Goal: Information Seeking & Learning: Learn about a topic

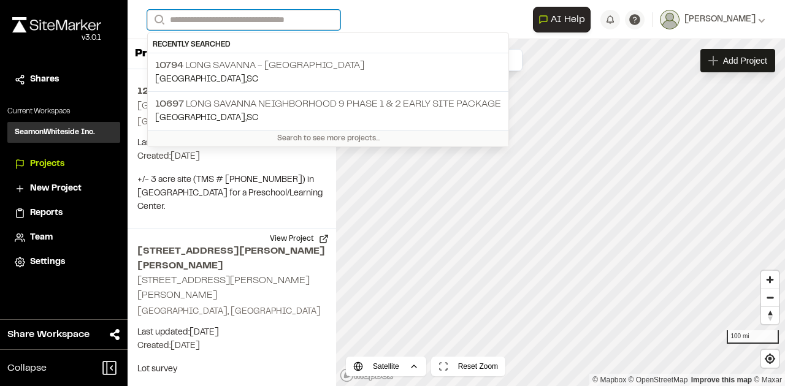
click at [293, 25] on input "Search" at bounding box center [243, 20] width 193 height 20
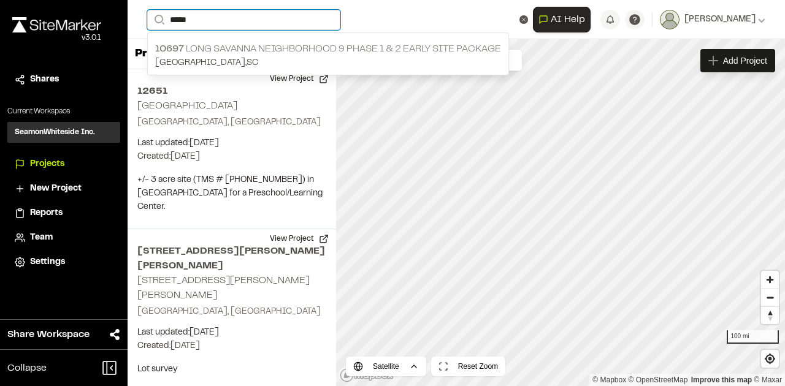
type input "*****"
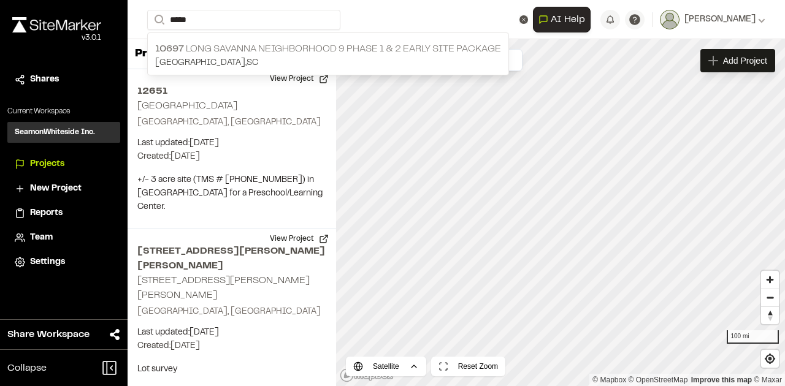
click at [311, 48] on p "10697 Long Savanna Neighborhood 9 Phase 1 & 2 Early Site Package" at bounding box center [328, 49] width 346 height 15
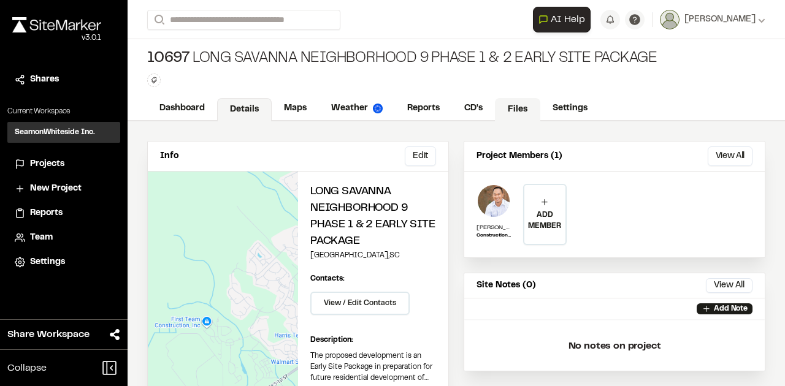
click at [516, 103] on link "Files" at bounding box center [517, 109] width 45 height 23
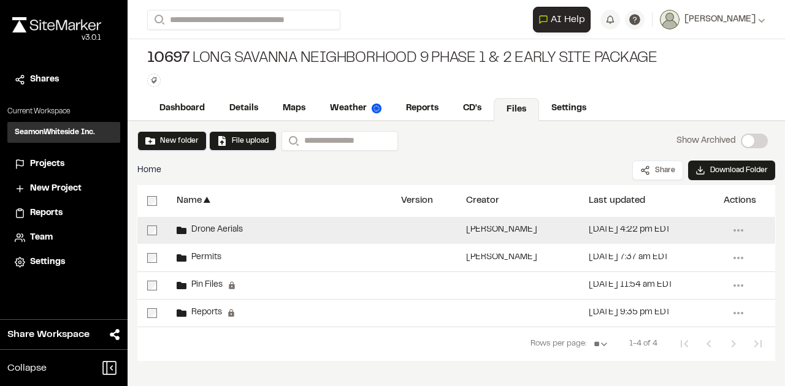
click at [221, 230] on span "Drone Aerials" at bounding box center [214, 230] width 56 height 8
click at [205, 229] on span "Drone Aerials" at bounding box center [214, 230] width 56 height 8
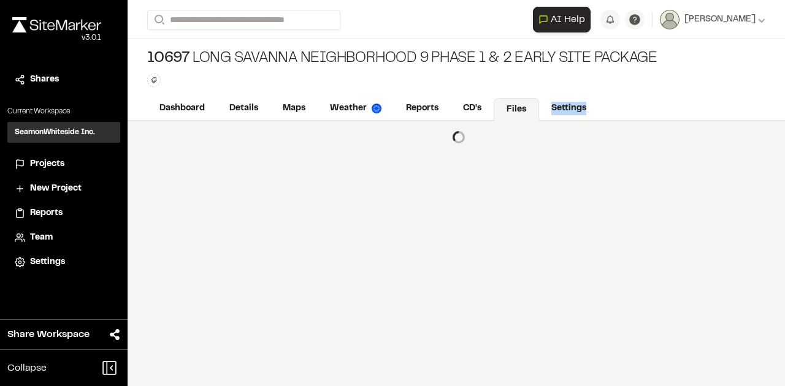
click at [205, 229] on div at bounding box center [455, 253] width 657 height 265
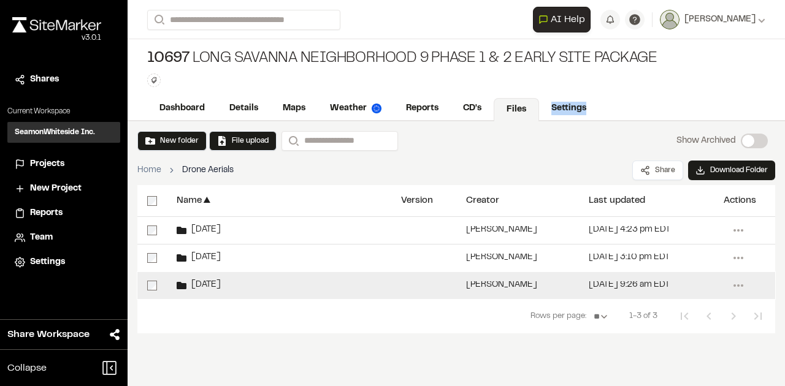
click at [207, 287] on span "[DATE]" at bounding box center [203, 285] width 34 height 8
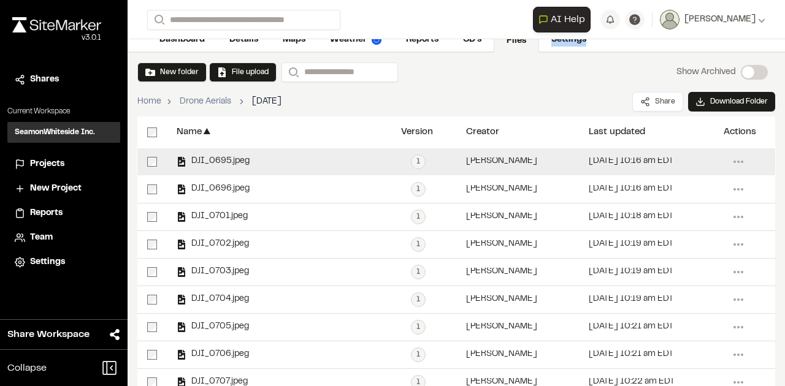
scroll to position [82, 0]
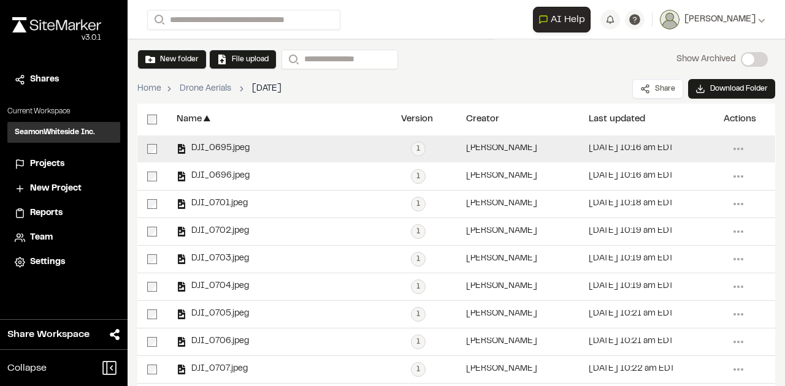
click at [238, 145] on span "DJI_0695.jpeg" at bounding box center [217, 149] width 63 height 8
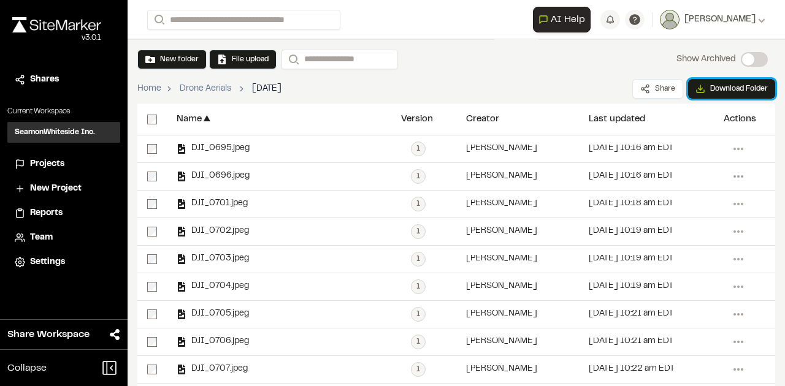
click at [713, 91] on button "Download Folder" at bounding box center [731, 89] width 87 height 20
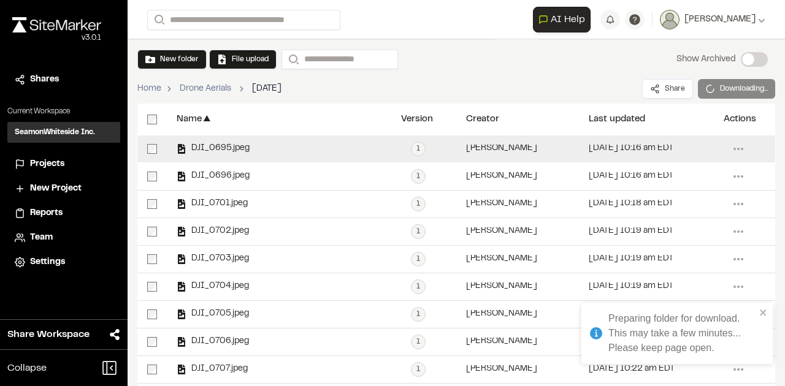
click at [230, 149] on span "DJI_0695.jpeg" at bounding box center [217, 149] width 63 height 8
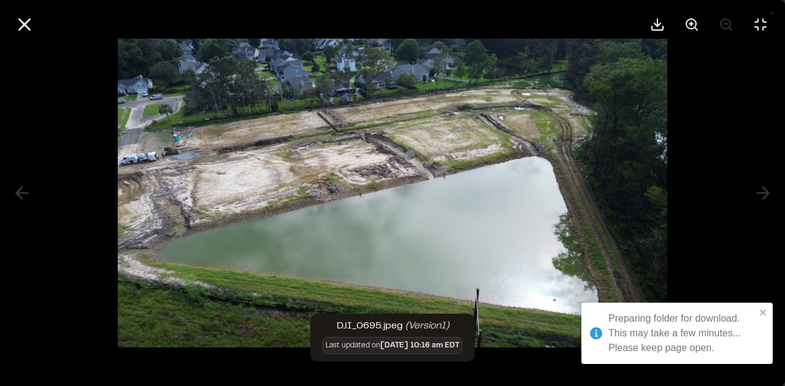
click at [766, 310] on div at bounding box center [392, 193] width 785 height 386
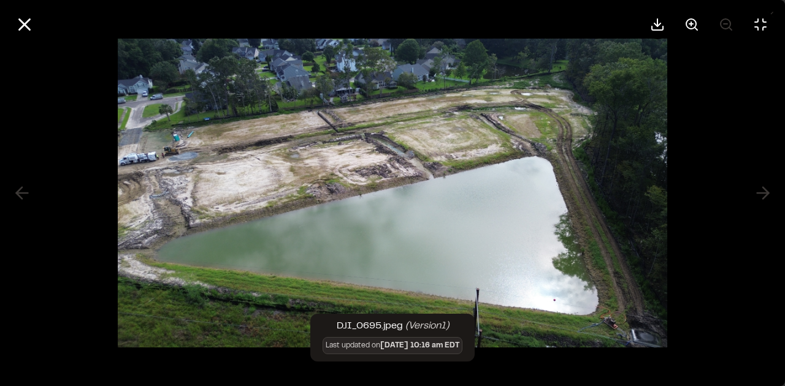
click at [758, 195] on div at bounding box center [392, 193] width 785 height 386
click at [759, 194] on div at bounding box center [392, 193] width 785 height 386
click at [15, 26] on icon at bounding box center [24, 24] width 21 height 21
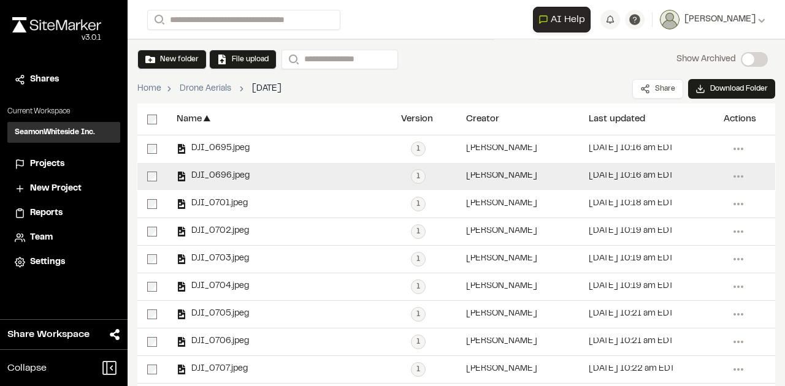
click at [235, 175] on span "DJI_0696.jpeg" at bounding box center [217, 176] width 63 height 8
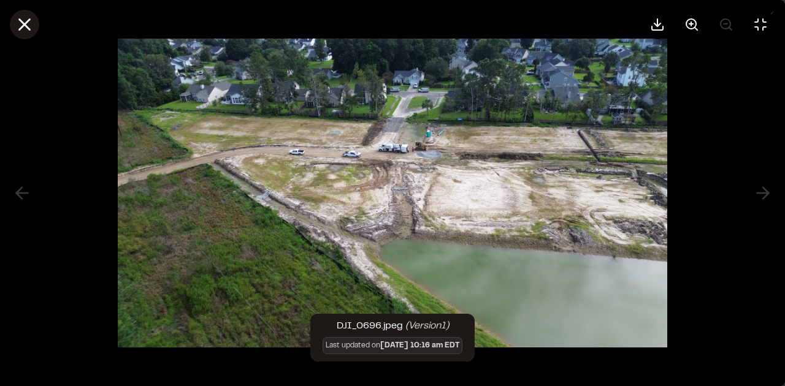
click at [27, 24] on icon at bounding box center [24, 24] width 21 height 21
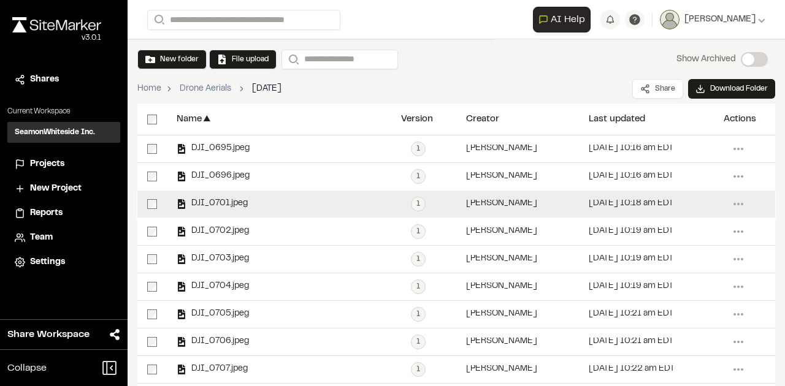
click at [232, 197] on div "DJI_0701.jpeg" at bounding box center [279, 204] width 224 height 27
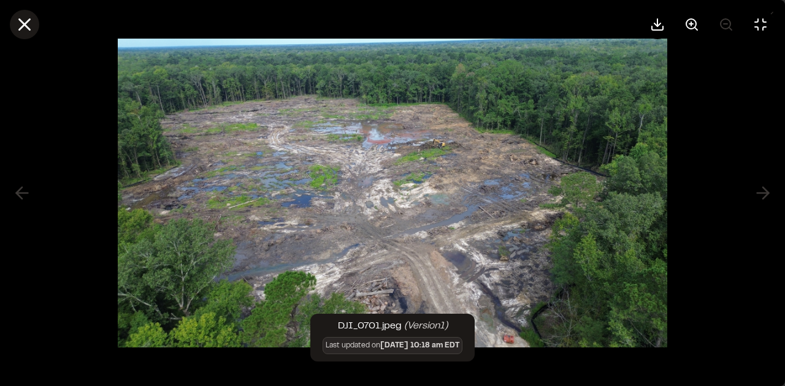
click at [29, 26] on icon at bounding box center [24, 24] width 21 height 21
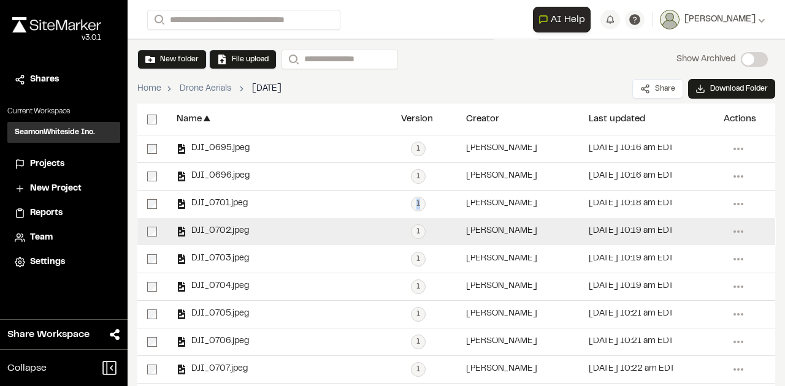
click at [239, 227] on div "DJI_0702.jpeg" at bounding box center [213, 232] width 72 height 10
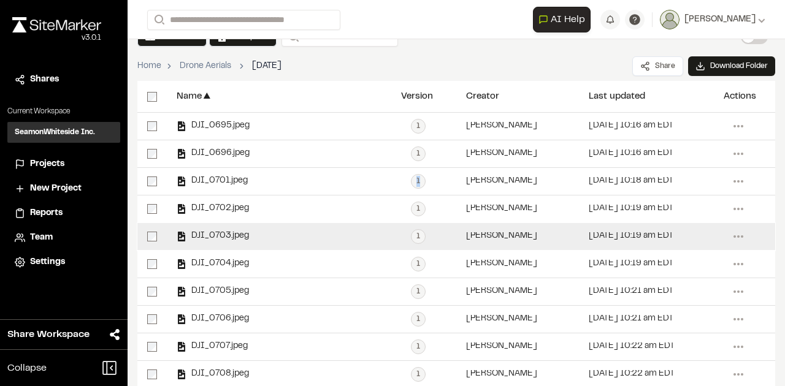
scroll to position [123, 0]
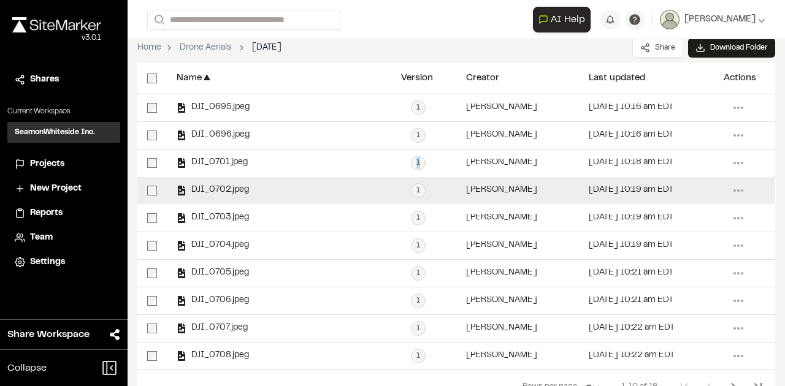
click at [237, 189] on span "DJI_0702.jpeg" at bounding box center [217, 190] width 63 height 8
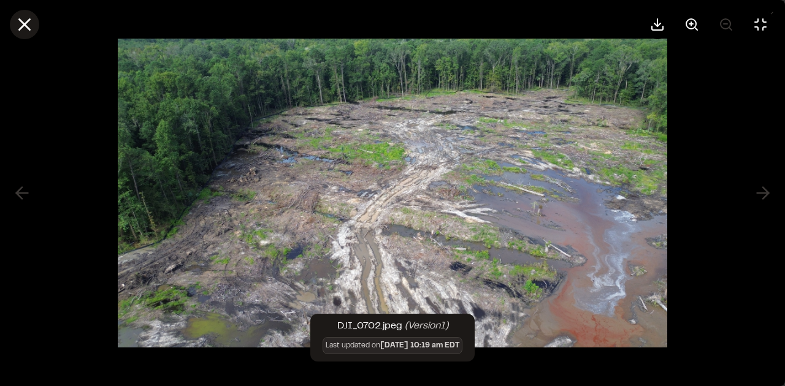
click at [26, 26] on line at bounding box center [25, 25] width 10 height 10
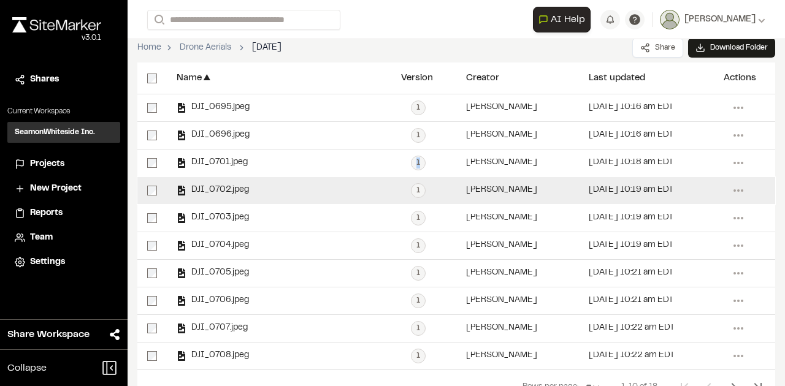
click at [229, 192] on span "DJI_0702.jpeg" at bounding box center [217, 190] width 63 height 8
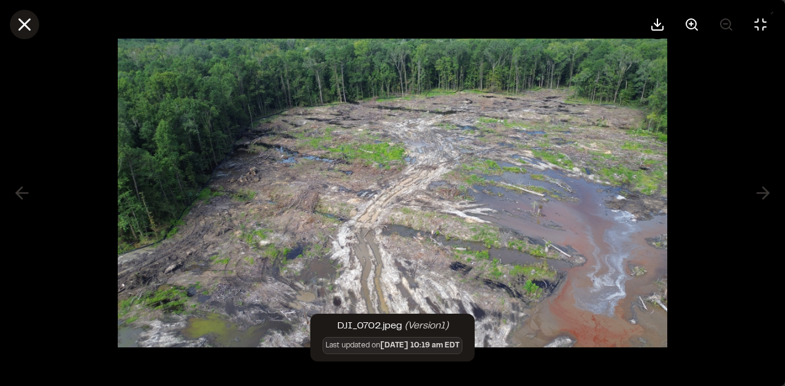
click at [23, 26] on line at bounding box center [25, 25] width 10 height 10
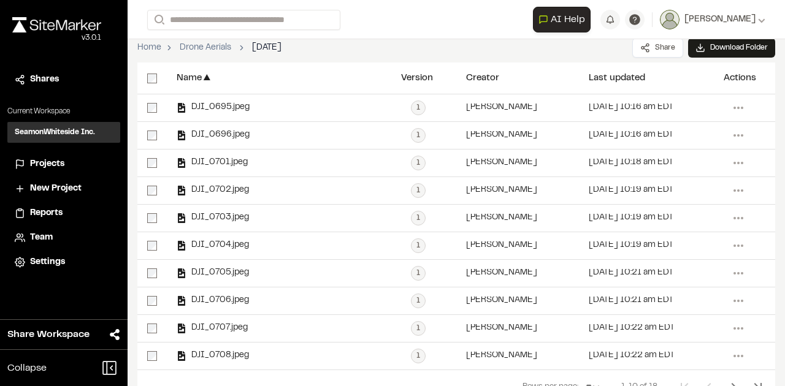
click at [456, 46] on div "Home Drone Aerials [DATE] Share Download Folder" at bounding box center [455, 47] width 637 height 29
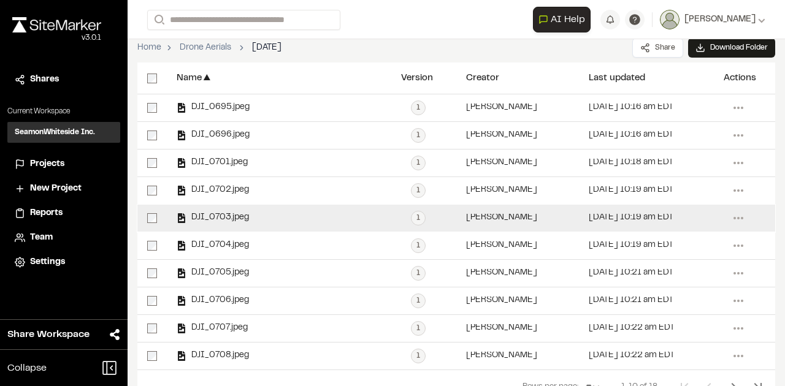
click at [228, 214] on span "DJI_0703.jpeg" at bounding box center [217, 218] width 63 height 8
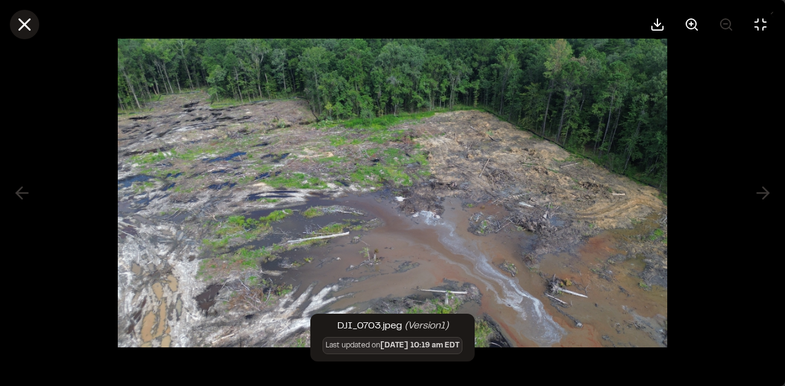
click at [24, 26] on line at bounding box center [25, 25] width 10 height 10
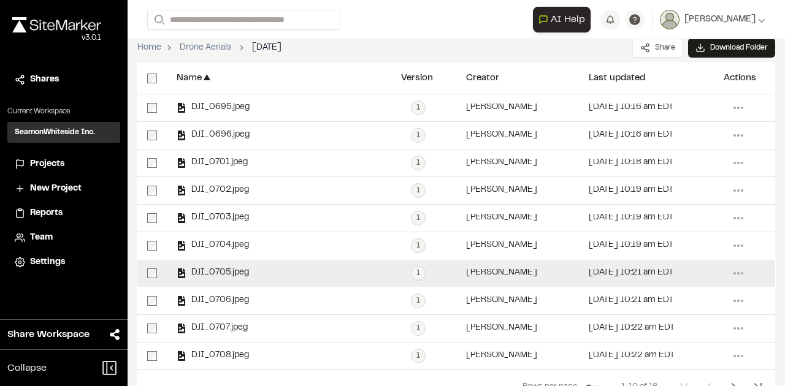
click at [235, 269] on span "DJI_0705.jpeg" at bounding box center [217, 273] width 63 height 8
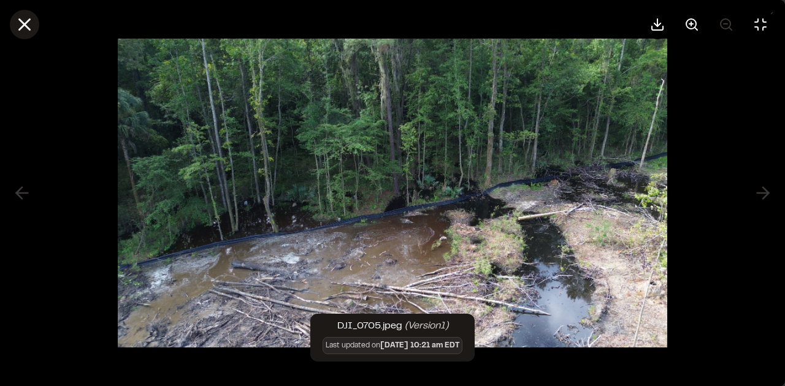
click at [28, 26] on icon at bounding box center [24, 24] width 21 height 21
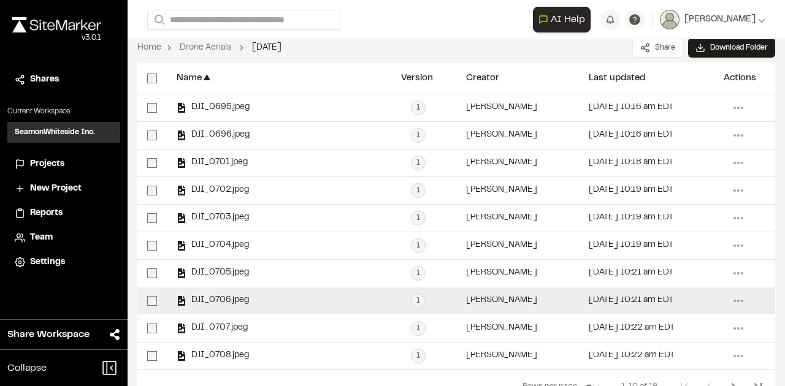
click at [235, 296] on div "DJI_0706.jpeg" at bounding box center [213, 301] width 72 height 10
click at [233, 299] on span "DJI_0706.jpeg" at bounding box center [217, 301] width 63 height 8
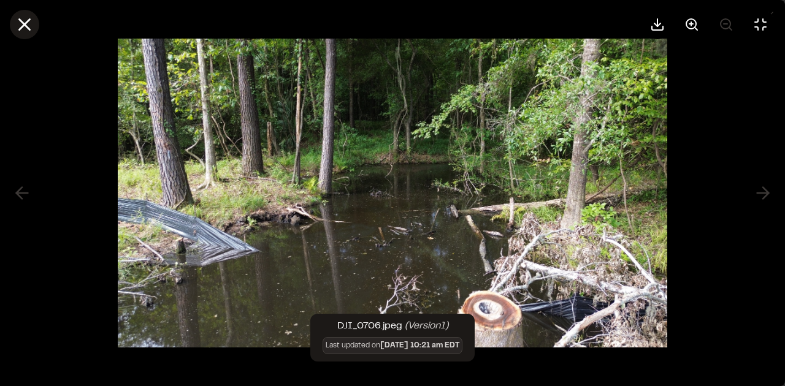
click at [22, 24] on icon at bounding box center [24, 24] width 21 height 21
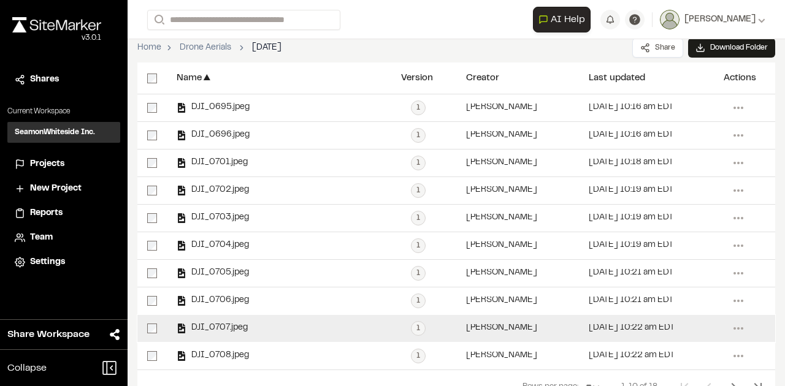
click at [234, 324] on span "DJI_0707.jpeg" at bounding box center [216, 328] width 61 height 8
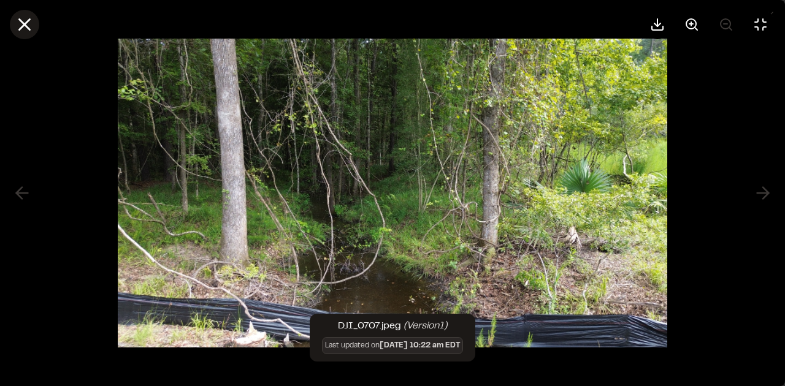
click at [23, 27] on line at bounding box center [25, 25] width 10 height 10
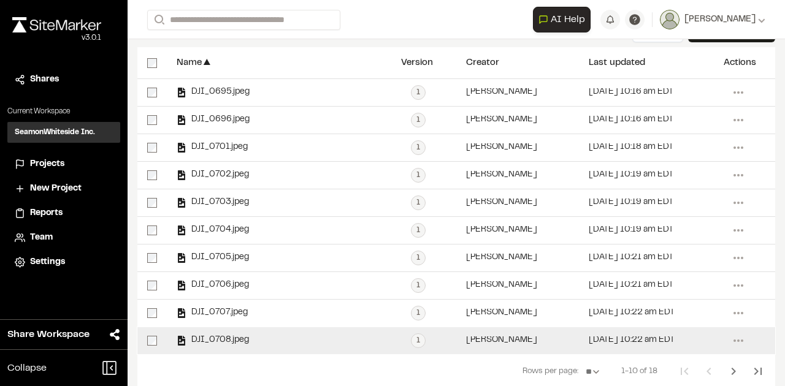
scroll to position [147, 0]
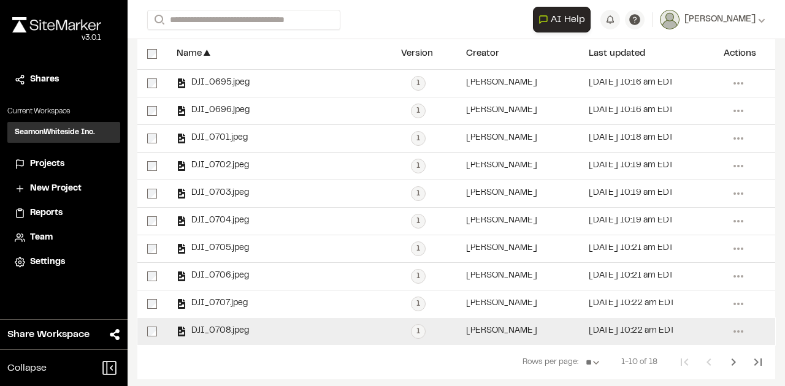
click at [232, 329] on span "DJI_0708.jpeg" at bounding box center [217, 331] width 63 height 8
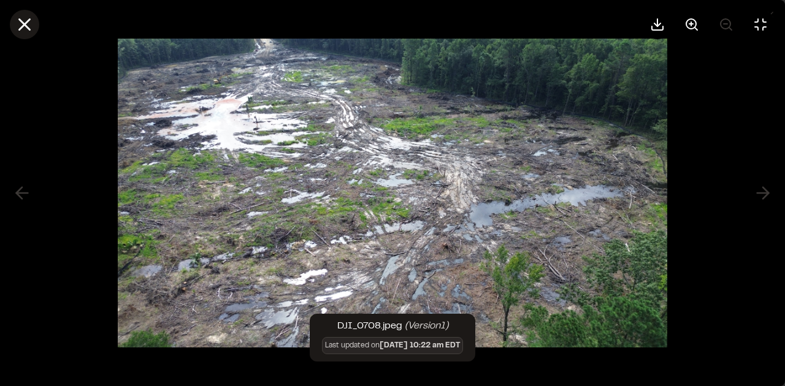
click at [27, 25] on icon at bounding box center [24, 24] width 21 height 21
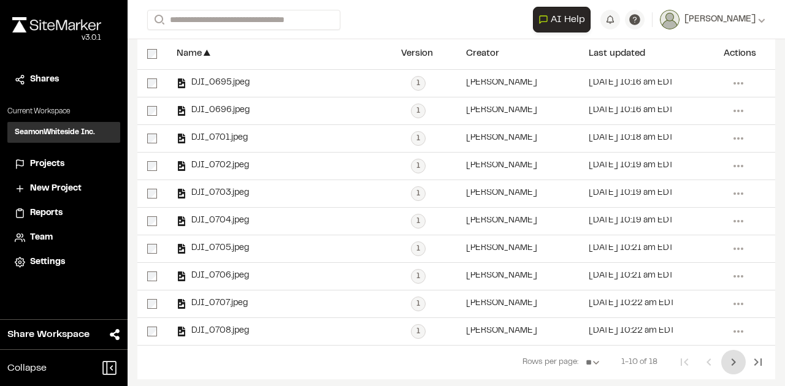
click at [727, 359] on icon "Next Page" at bounding box center [733, 362] width 15 height 15
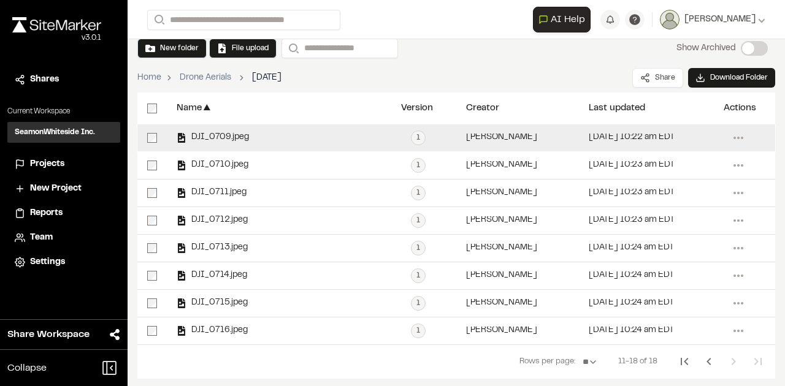
click at [240, 136] on span "DJI_0709.jpeg" at bounding box center [217, 138] width 63 height 8
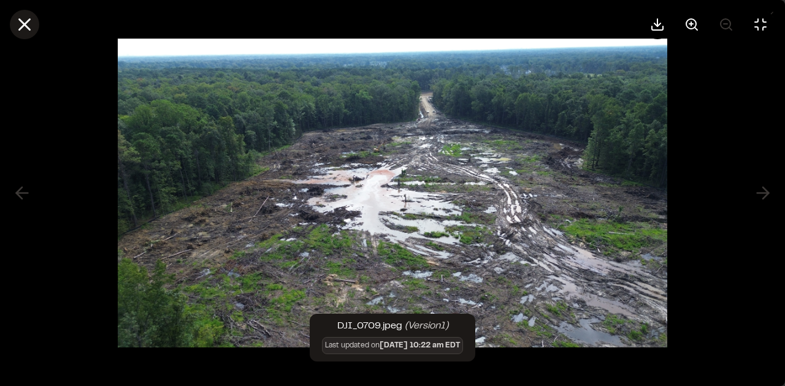
click at [29, 25] on icon at bounding box center [24, 24] width 21 height 21
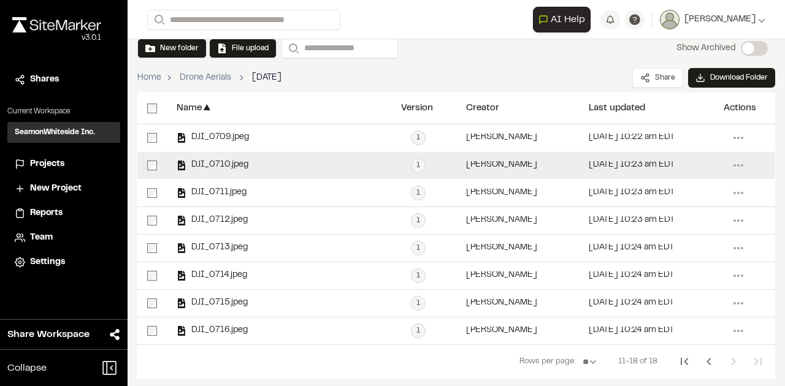
click at [226, 167] on span "DJI_0710.jpeg" at bounding box center [217, 165] width 62 height 8
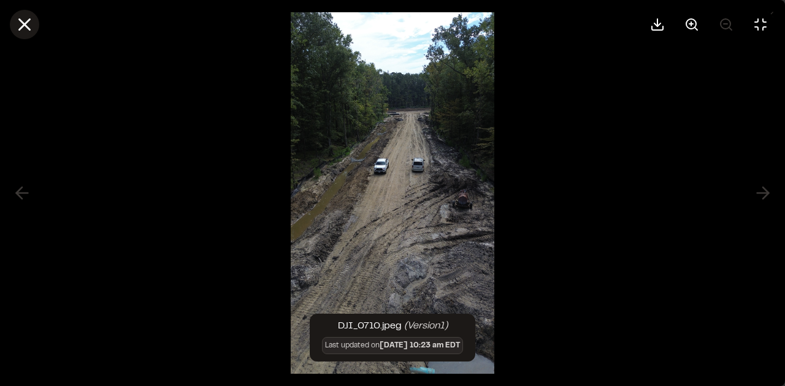
click at [26, 25] on line at bounding box center [25, 25] width 10 height 10
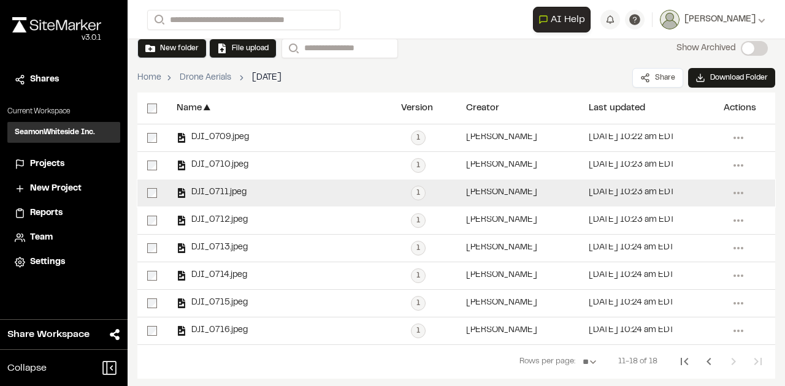
click at [239, 192] on span "DJI_0711.jpeg" at bounding box center [216, 193] width 60 height 8
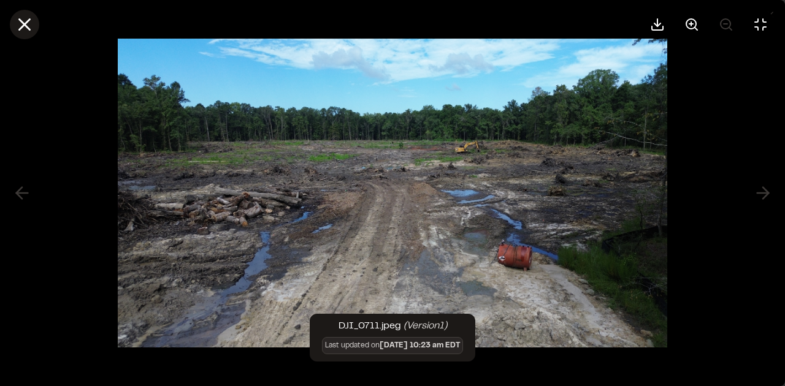
click at [25, 24] on line at bounding box center [25, 25] width 10 height 10
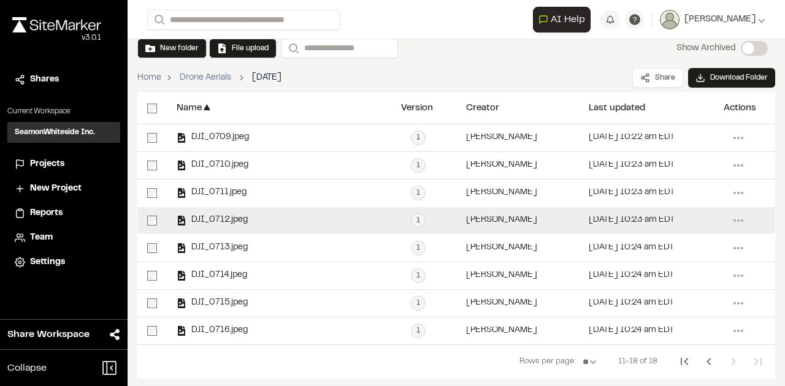
click at [233, 216] on span "DJI_0712.jpeg" at bounding box center [216, 220] width 61 height 8
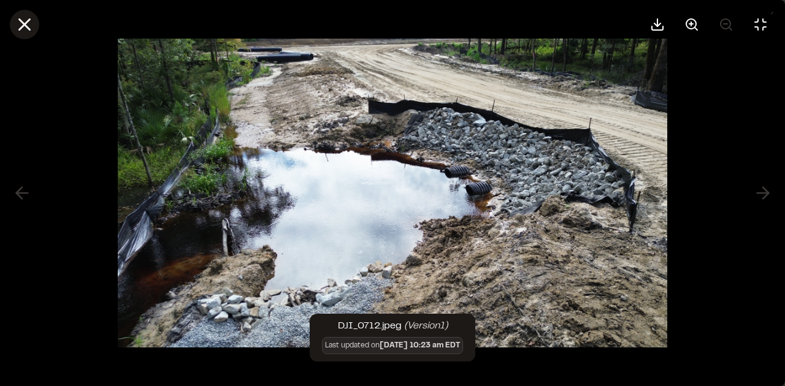
click at [26, 21] on icon at bounding box center [24, 24] width 21 height 21
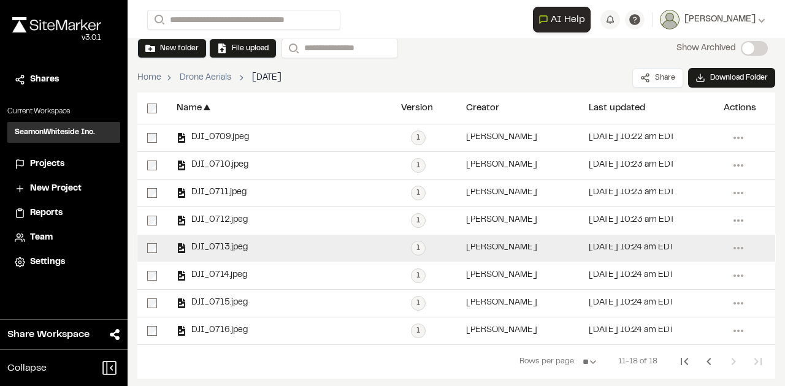
click at [231, 244] on span "DJI_0713.jpeg" at bounding box center [216, 248] width 61 height 8
click at [232, 244] on span "DJI_0713.jpeg" at bounding box center [216, 248] width 61 height 8
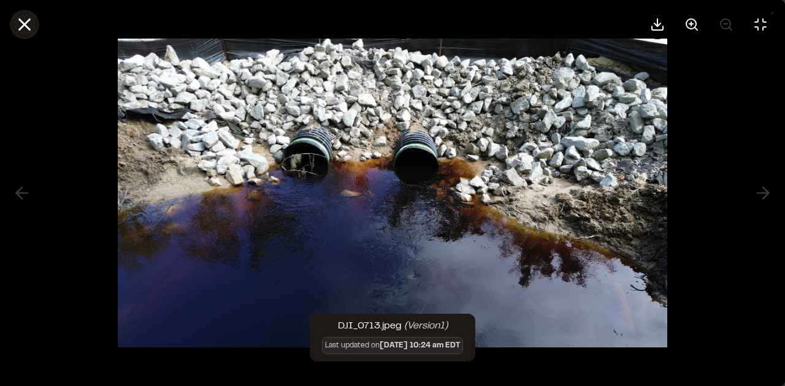
click at [22, 26] on line at bounding box center [25, 25] width 10 height 10
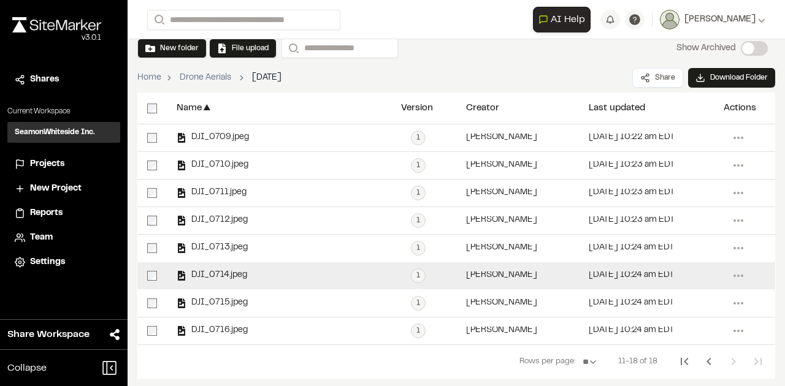
click at [228, 267] on div "DJI_0714.jpeg" at bounding box center [279, 275] width 224 height 27
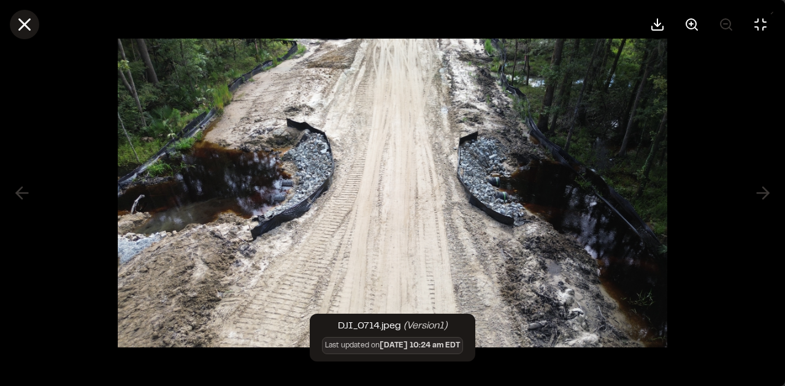
click at [27, 23] on icon at bounding box center [24, 24] width 21 height 21
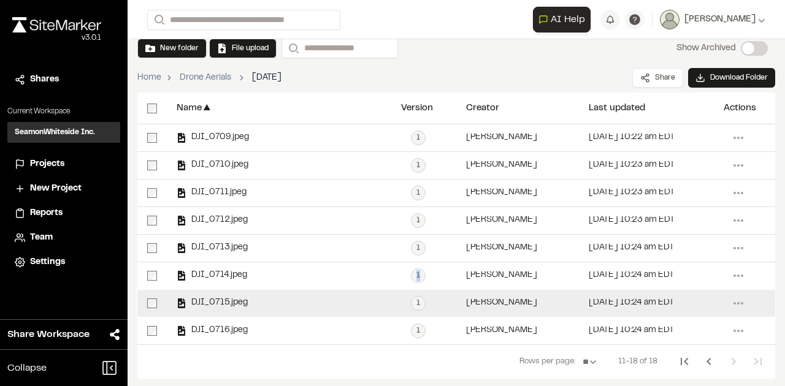
click at [226, 302] on span "DJI_0715.jpeg" at bounding box center [216, 303] width 61 height 8
click at [226, 300] on span "DJI_0715.jpeg" at bounding box center [216, 303] width 61 height 8
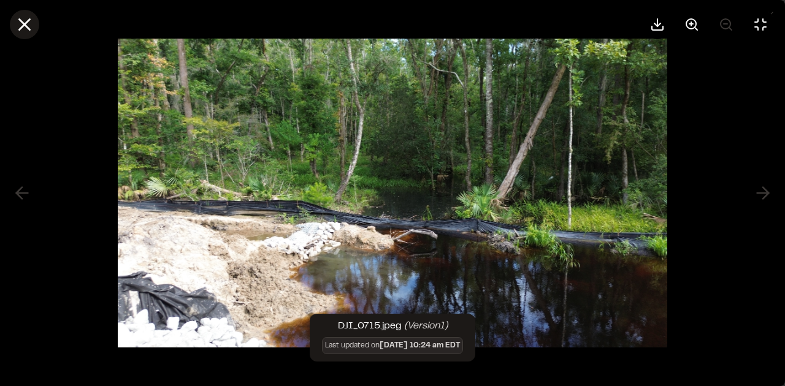
click at [26, 23] on line at bounding box center [25, 25] width 10 height 10
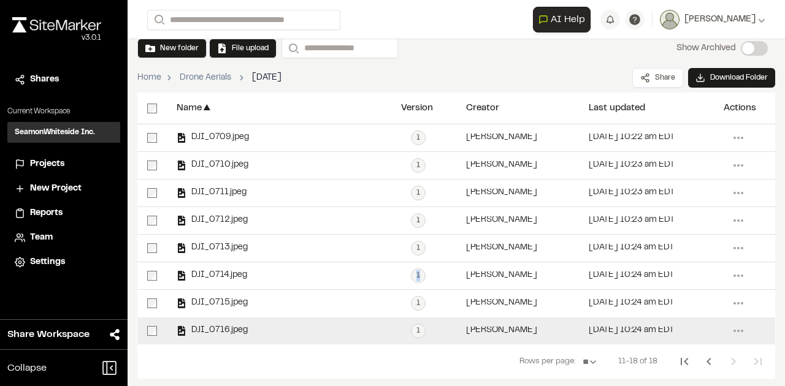
click at [238, 327] on span "DJI_0716.jpeg" at bounding box center [216, 331] width 61 height 8
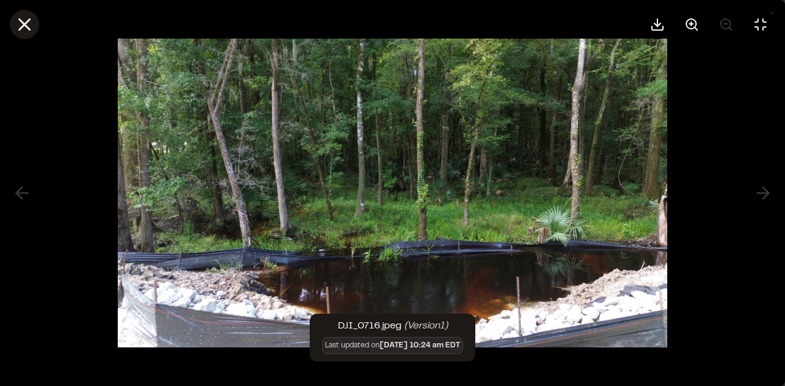
click at [25, 28] on icon at bounding box center [24, 24] width 21 height 21
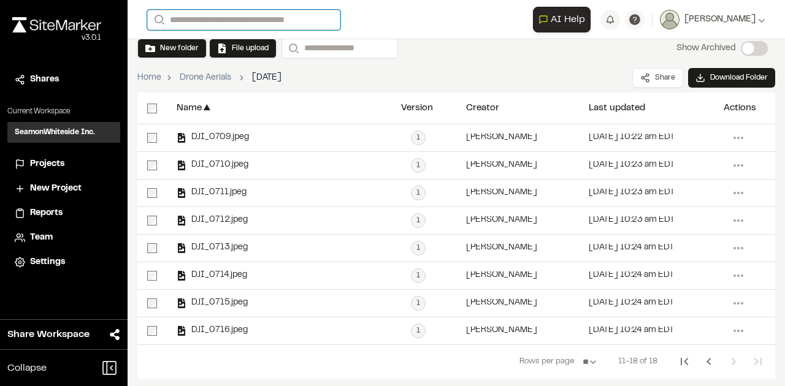
click at [221, 17] on input "Search" at bounding box center [243, 20] width 193 height 20
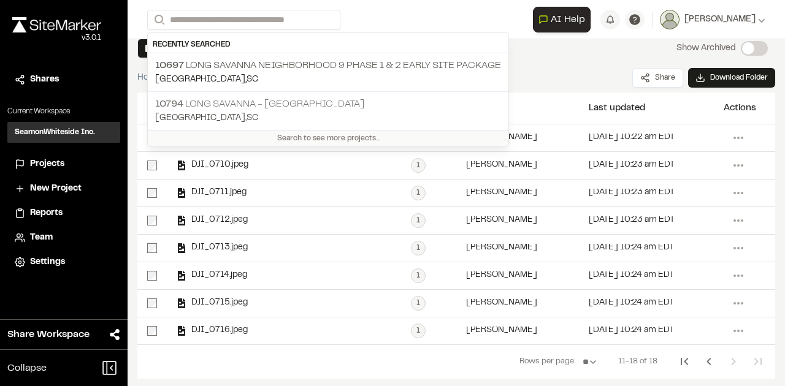
click at [276, 101] on p "[STREET_ADDRESS]" at bounding box center [328, 104] width 346 height 15
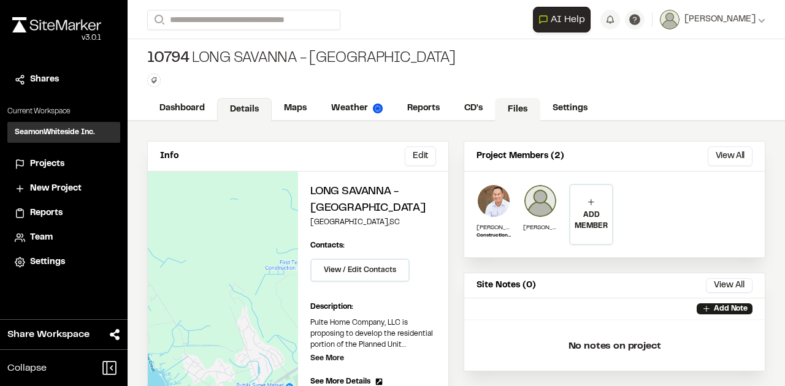
click at [520, 108] on link "Files" at bounding box center [517, 109] width 45 height 23
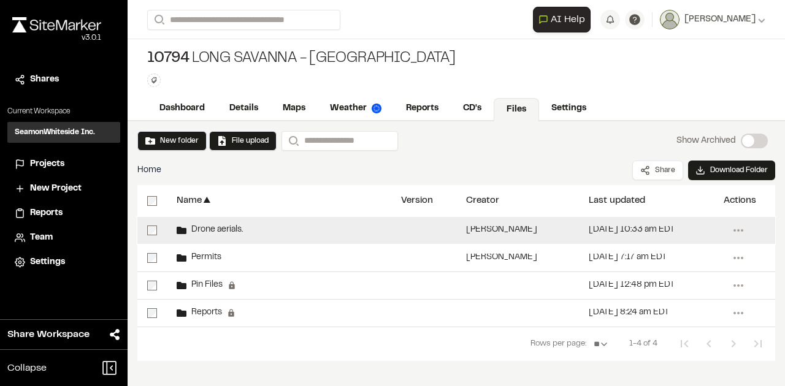
click at [229, 229] on span "Drone aerials." at bounding box center [214, 230] width 56 height 8
click at [228, 227] on span "Drone aerials." at bounding box center [214, 230] width 56 height 8
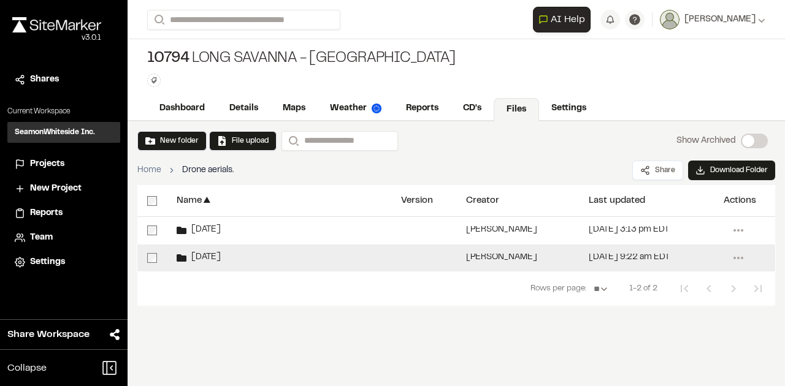
click at [220, 257] on div "[DATE]" at bounding box center [279, 258] width 224 height 27
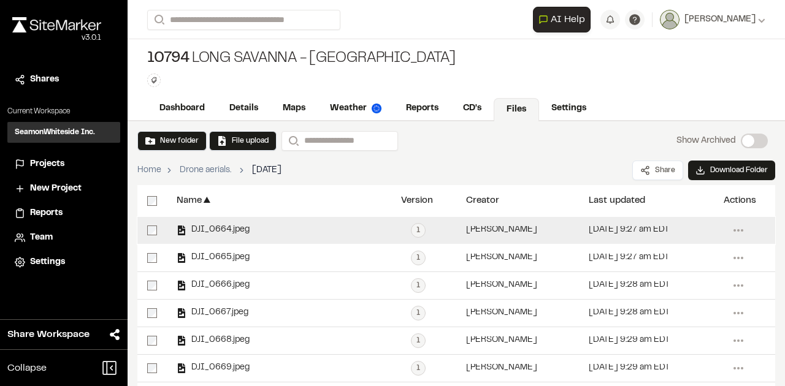
click at [232, 226] on span "DJI_0664.jpeg" at bounding box center [217, 230] width 63 height 8
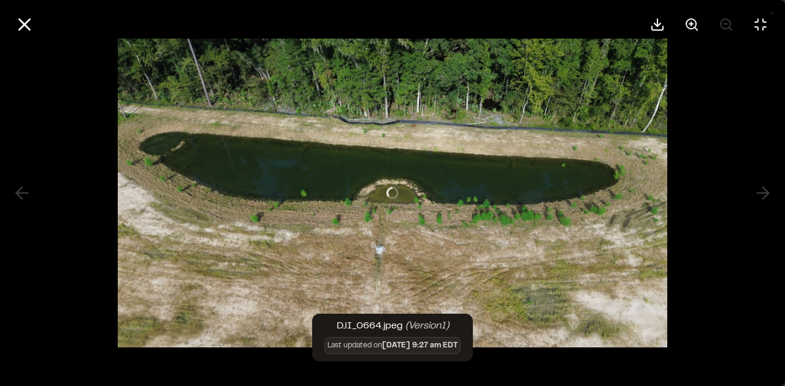
click at [766, 191] on div at bounding box center [392, 193] width 785 height 386
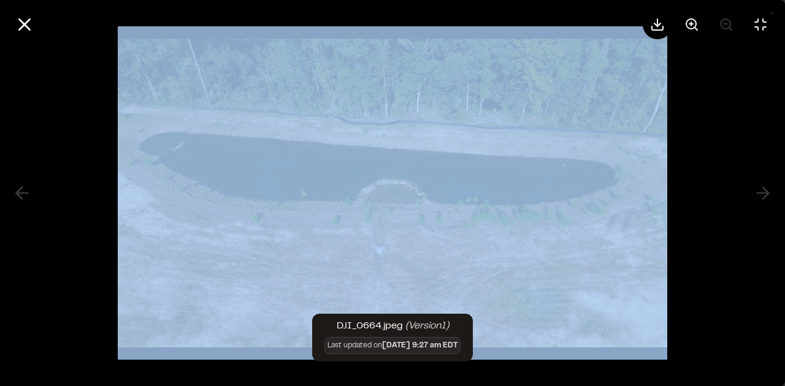
click at [766, 191] on div at bounding box center [392, 193] width 785 height 386
click at [767, 191] on div at bounding box center [392, 193] width 785 height 386
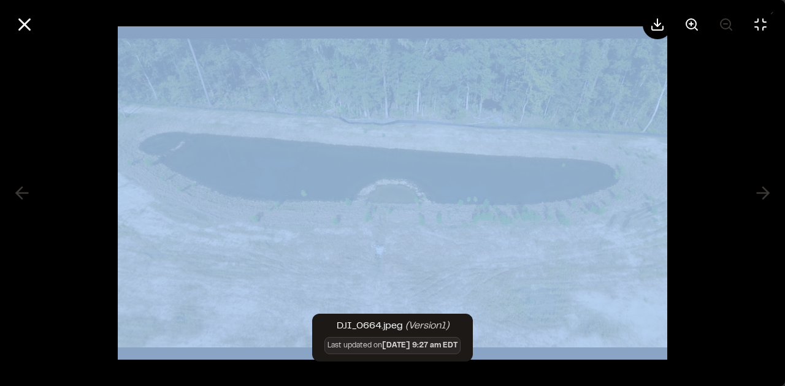
click at [713, 235] on div at bounding box center [392, 193] width 785 height 386
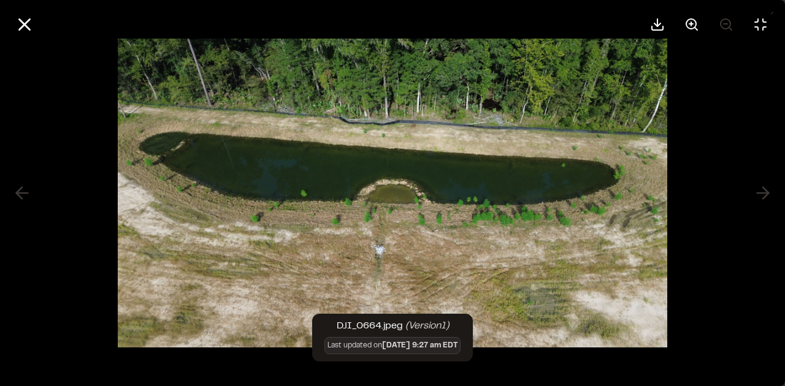
click at [734, 287] on div at bounding box center [392, 193] width 785 height 386
click at [24, 24] on line at bounding box center [25, 25] width 10 height 10
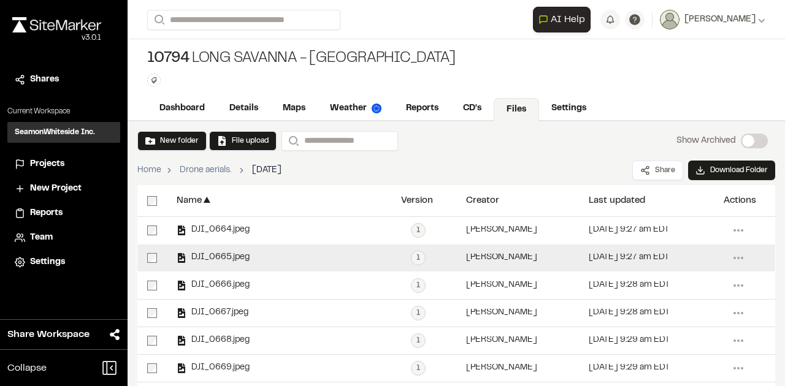
click at [227, 254] on span "DJI_0665.jpeg" at bounding box center [217, 258] width 63 height 8
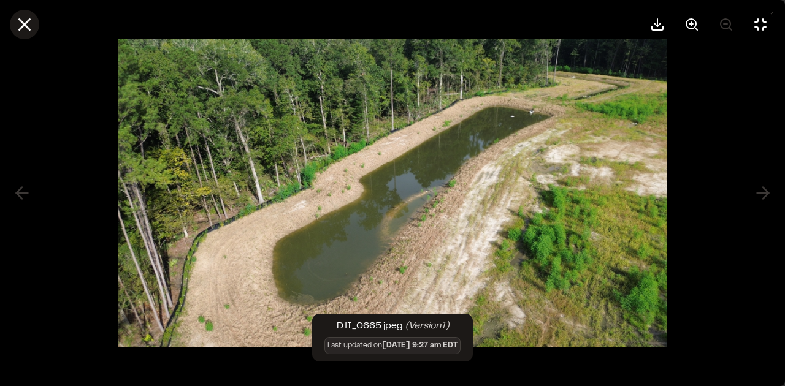
click at [21, 26] on line at bounding box center [25, 25] width 10 height 10
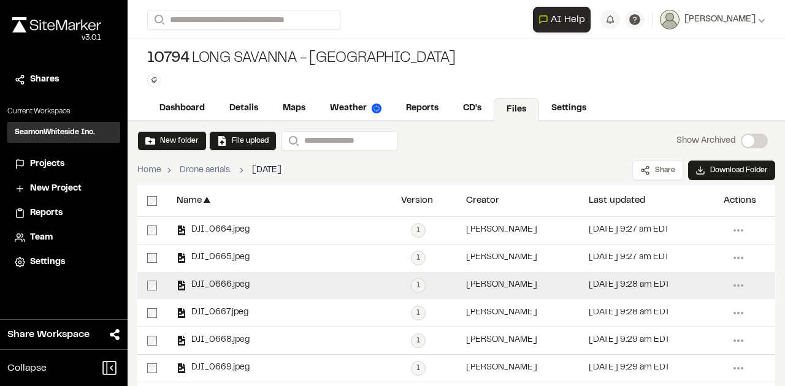
click at [226, 284] on span "DJI_0666.jpeg" at bounding box center [217, 285] width 63 height 8
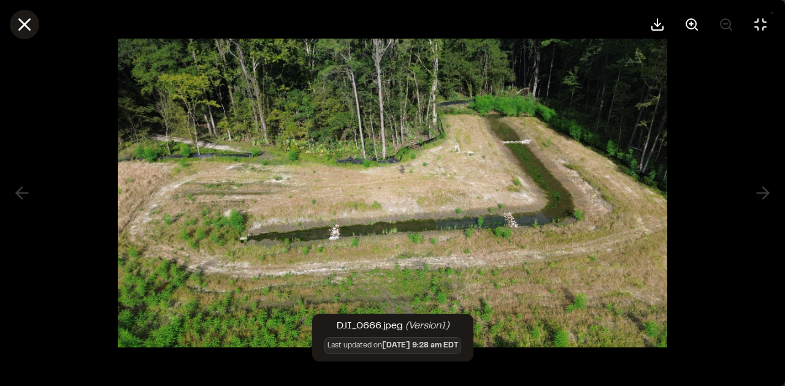
click at [24, 24] on line at bounding box center [25, 25] width 10 height 10
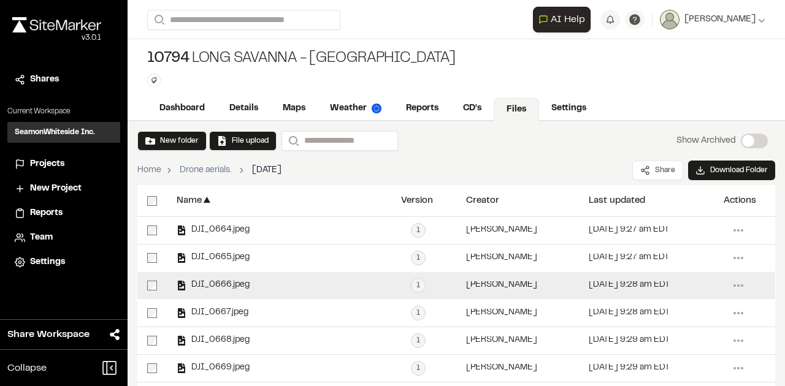
click at [228, 287] on span "DJI_0666.jpeg" at bounding box center [217, 285] width 63 height 8
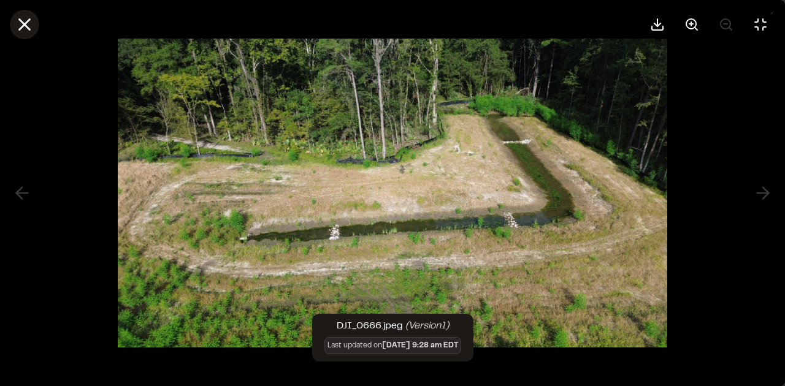
click at [21, 26] on icon at bounding box center [24, 24] width 21 height 21
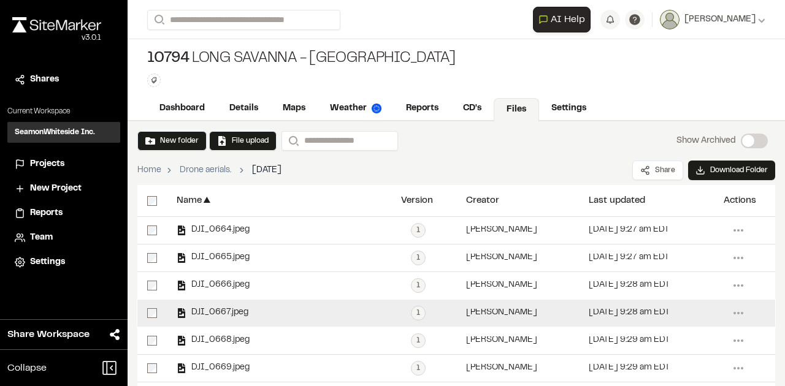
click at [232, 312] on span "DJI_0667.jpeg" at bounding box center [217, 313] width 62 height 8
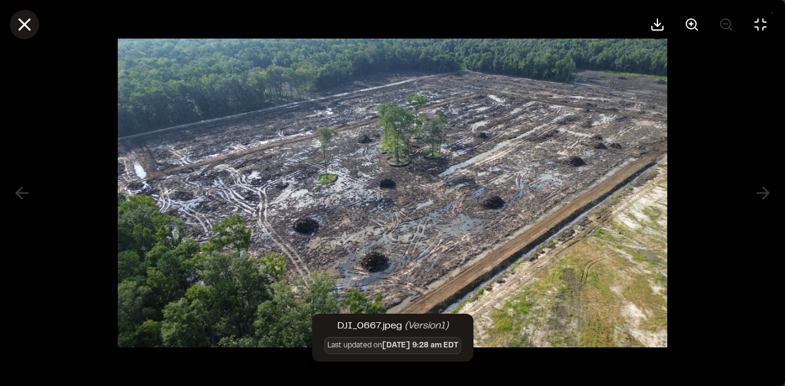
click at [30, 21] on icon at bounding box center [24, 24] width 21 height 21
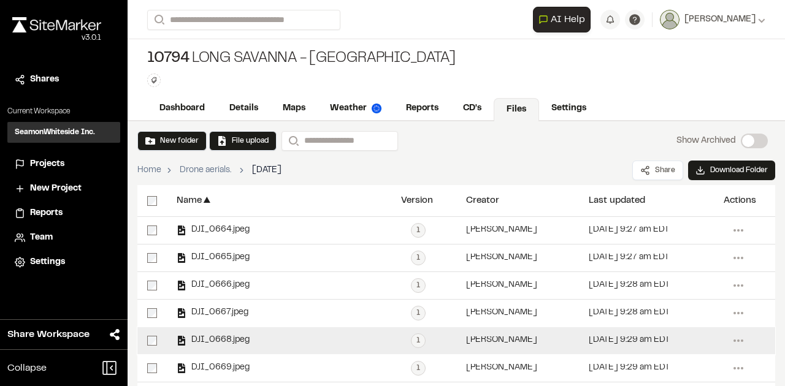
click at [231, 341] on span "DJI_0668.jpeg" at bounding box center [217, 341] width 63 height 8
click at [232, 341] on span "DJI_0668.jpeg" at bounding box center [217, 341] width 63 height 8
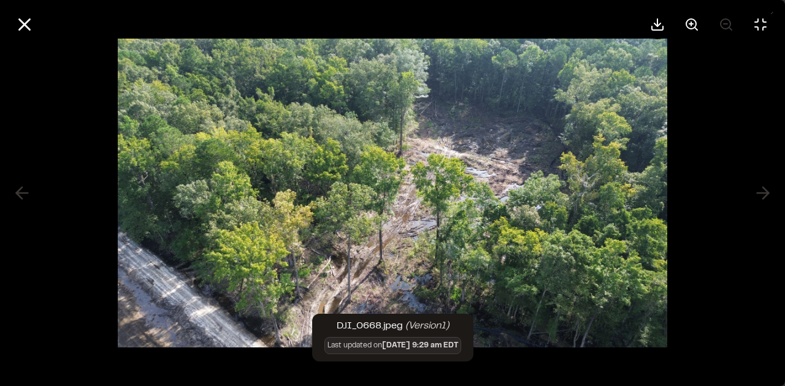
click at [765, 189] on div at bounding box center [392, 193] width 785 height 386
click at [28, 21] on line at bounding box center [25, 25] width 10 height 10
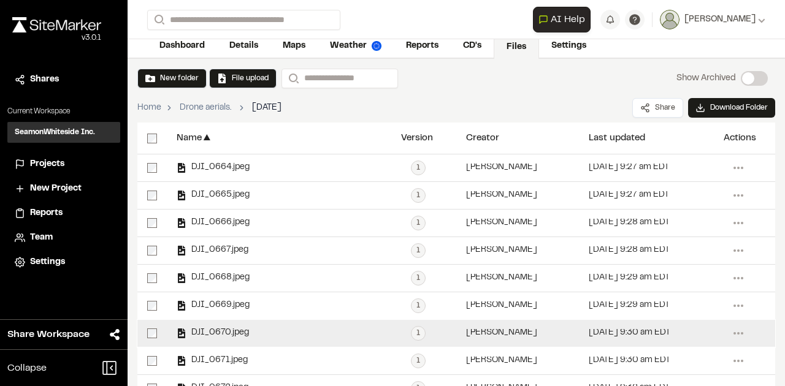
scroll to position [82, 0]
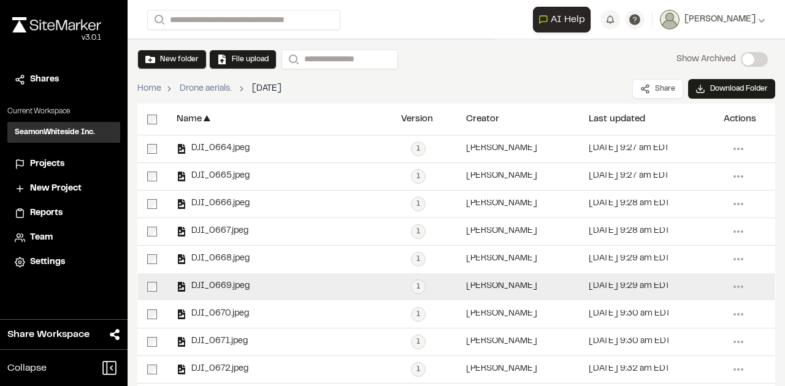
click at [229, 285] on span "DJI_0669.jpeg" at bounding box center [217, 287] width 63 height 8
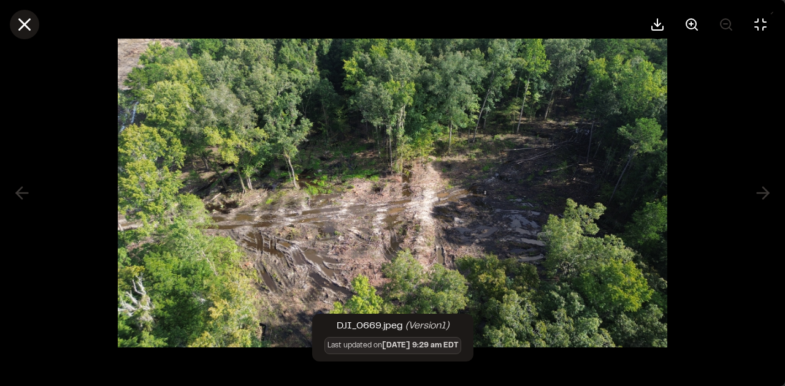
click at [26, 28] on icon at bounding box center [24, 24] width 21 height 21
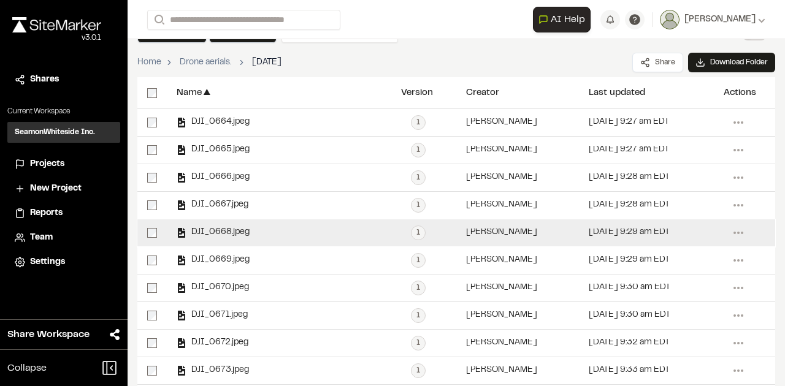
scroll to position [123, 0]
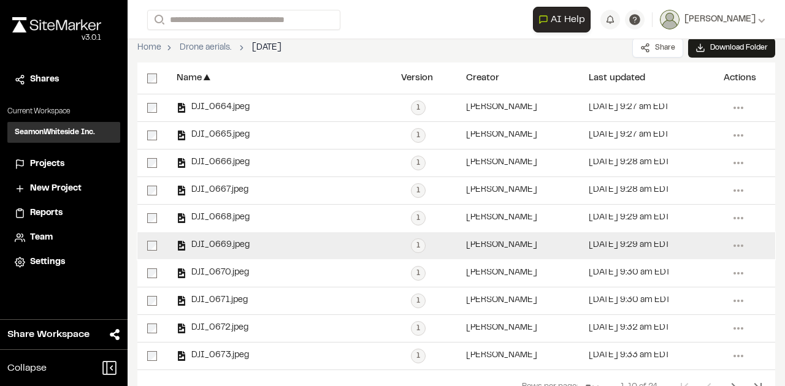
click at [227, 249] on div "DJI_0669.jpeg" at bounding box center [279, 245] width 224 height 27
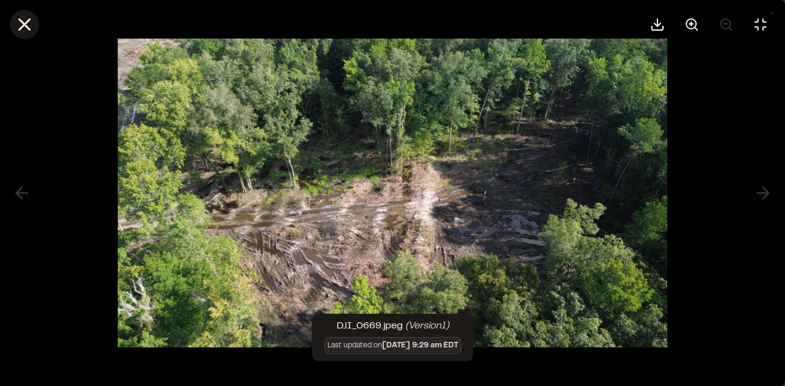
click at [21, 23] on icon at bounding box center [24, 24] width 21 height 21
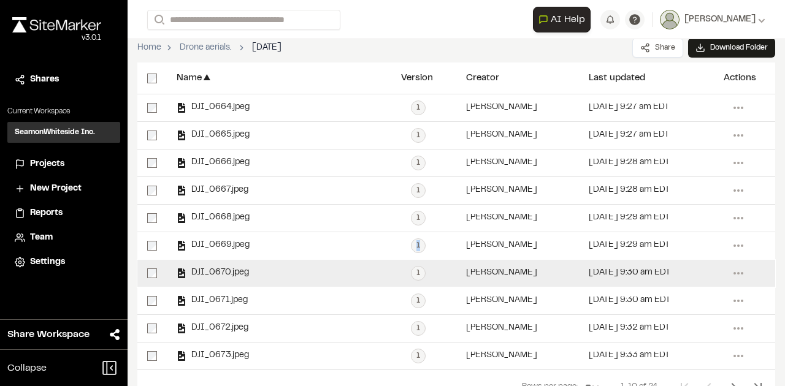
click at [245, 272] on span "DJI_0670.jpeg" at bounding box center [217, 273] width 63 height 8
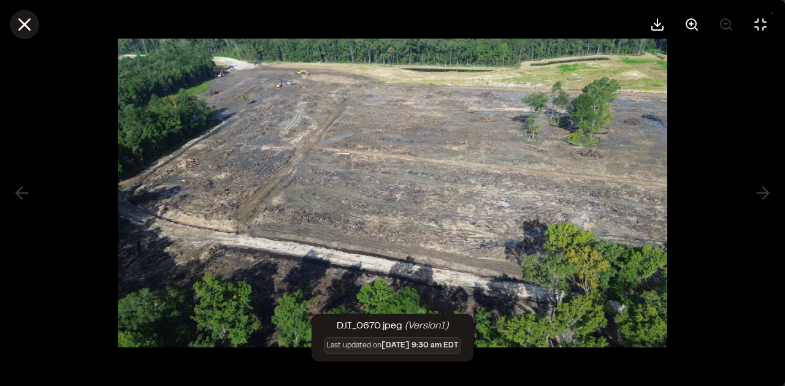
click at [28, 23] on icon at bounding box center [24, 24] width 21 height 21
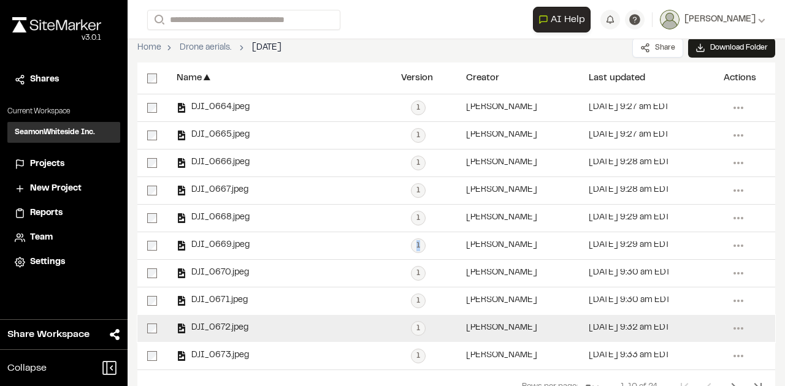
click at [237, 324] on span "DJI_0672.jpeg" at bounding box center [217, 328] width 62 height 8
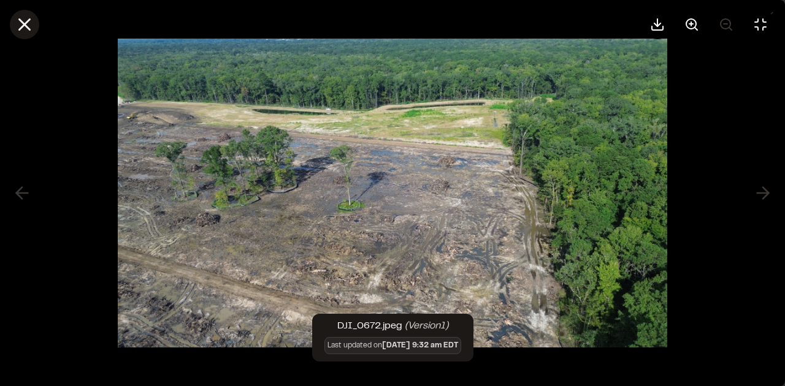
click at [28, 21] on line at bounding box center [25, 25] width 10 height 10
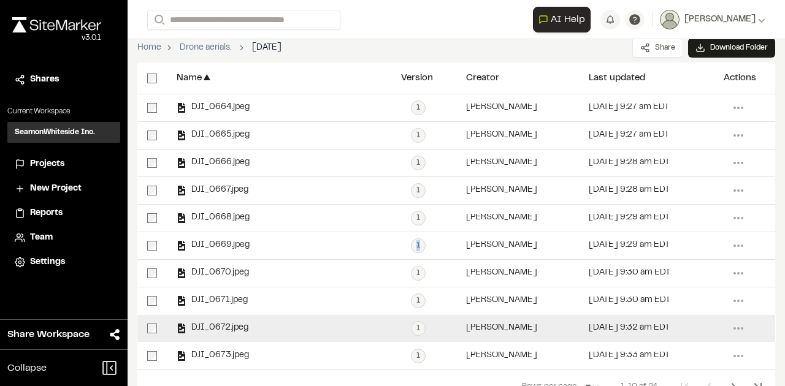
scroll to position [147, 0]
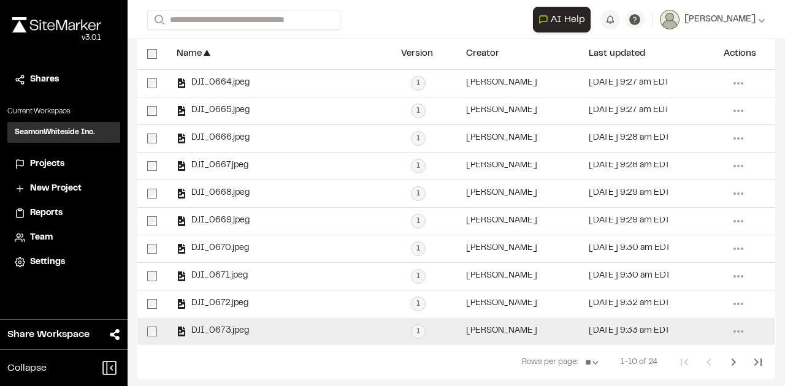
click at [248, 324] on div "DJI_0673.jpeg" at bounding box center [279, 331] width 224 height 27
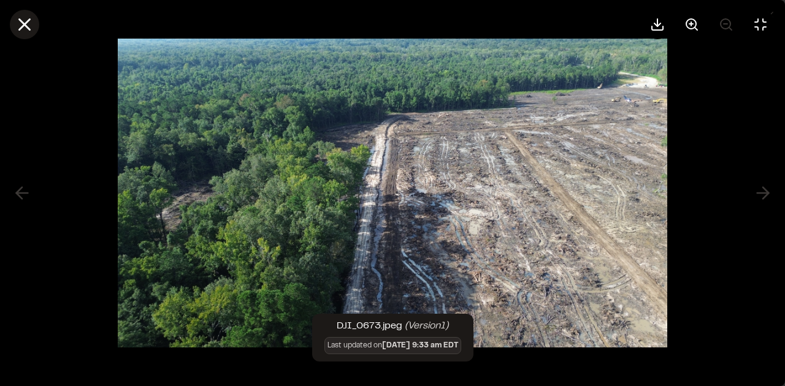
click at [24, 20] on icon at bounding box center [24, 24] width 21 height 21
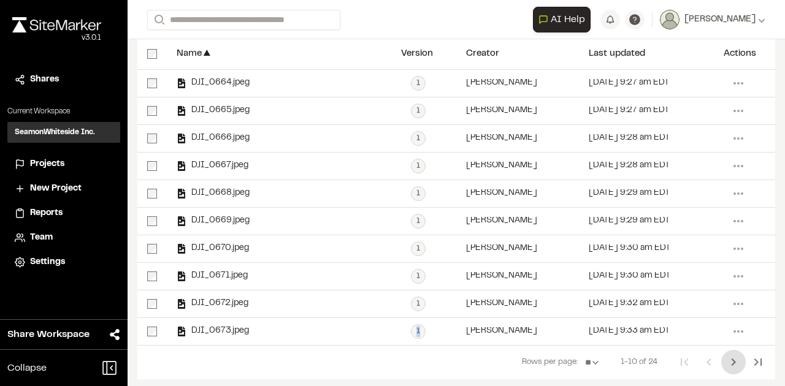
click at [726, 359] on icon "Next Page" at bounding box center [733, 362] width 15 height 15
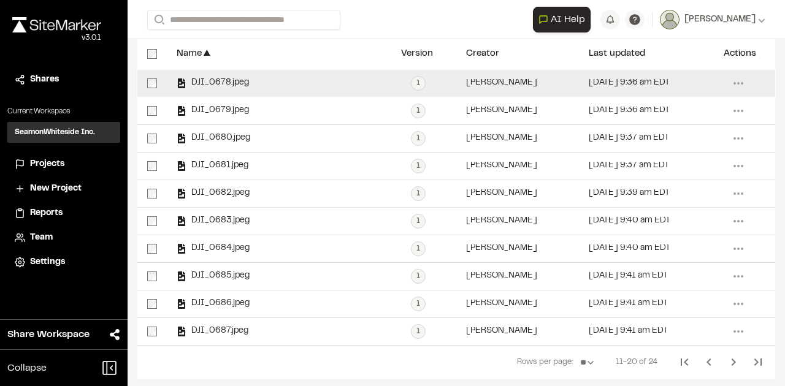
click at [223, 81] on span "DJI_0678.jpeg" at bounding box center [217, 83] width 63 height 8
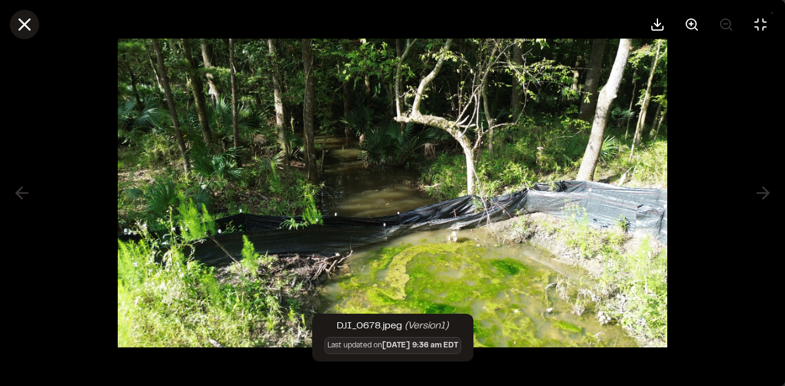
click at [30, 31] on icon at bounding box center [24, 24] width 21 height 21
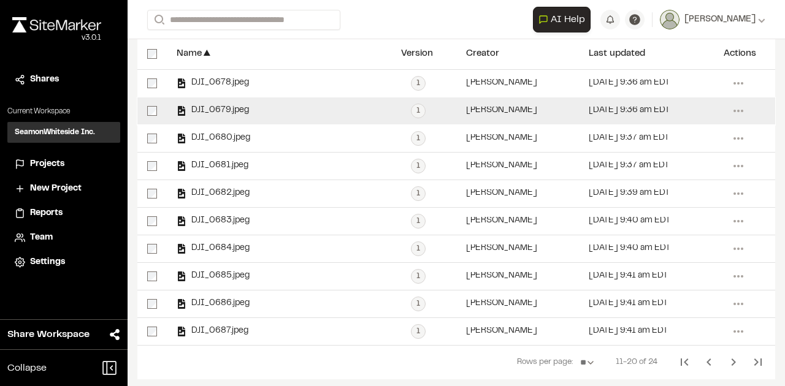
click at [236, 107] on span "DJI_0679.jpeg" at bounding box center [217, 111] width 63 height 8
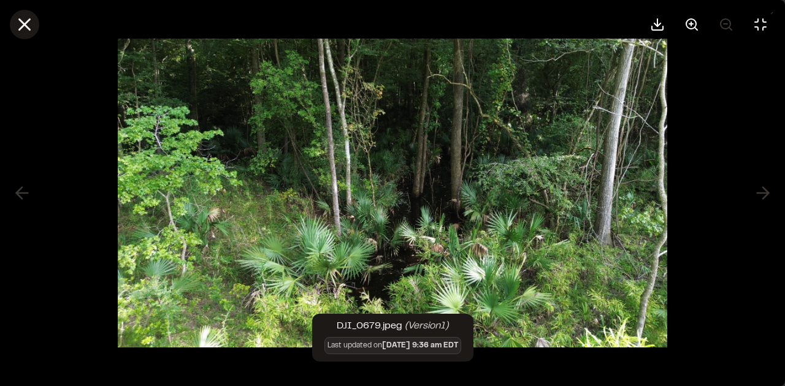
click at [28, 23] on icon at bounding box center [24, 24] width 21 height 21
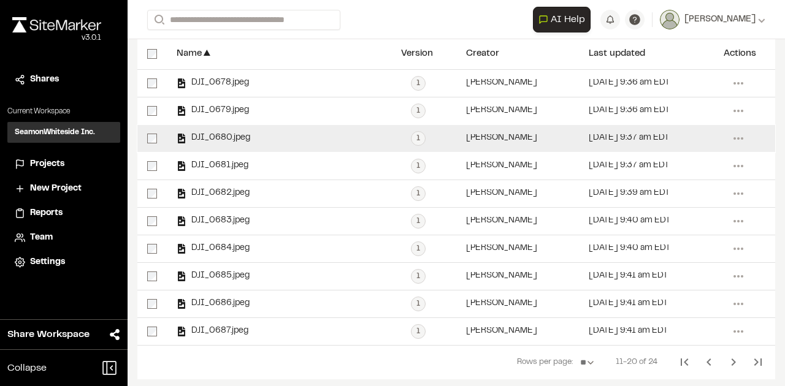
click at [226, 136] on span "DJI_0680.jpeg" at bounding box center [218, 138] width 64 height 8
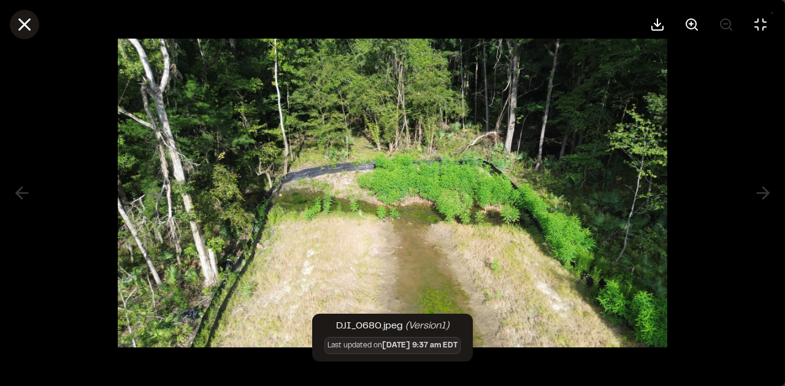
click at [27, 29] on icon at bounding box center [24, 24] width 21 height 21
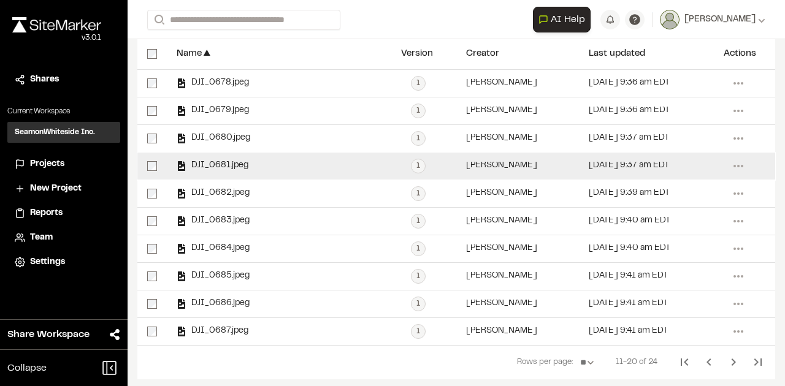
click at [227, 167] on span "DJI_0681.jpeg" at bounding box center [217, 166] width 62 height 8
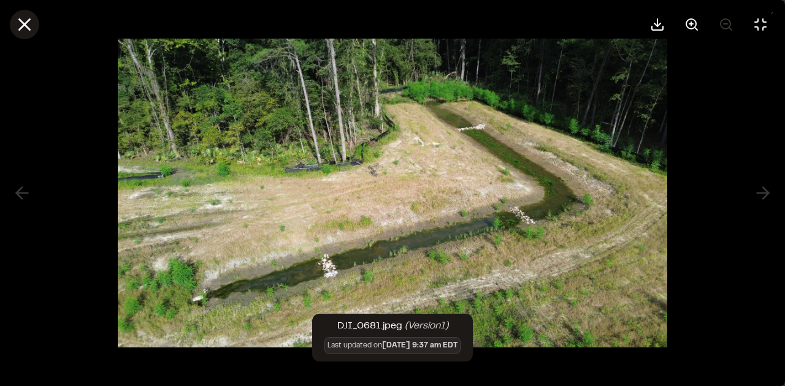
click at [28, 23] on icon at bounding box center [24, 24] width 21 height 21
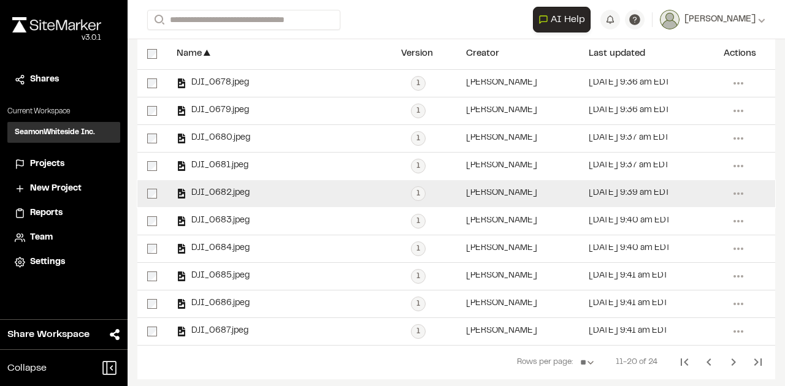
click at [230, 189] on div "DJI_0682.jpeg" at bounding box center [213, 194] width 73 height 10
click at [241, 191] on span "DJI_0682.jpeg" at bounding box center [217, 193] width 63 height 8
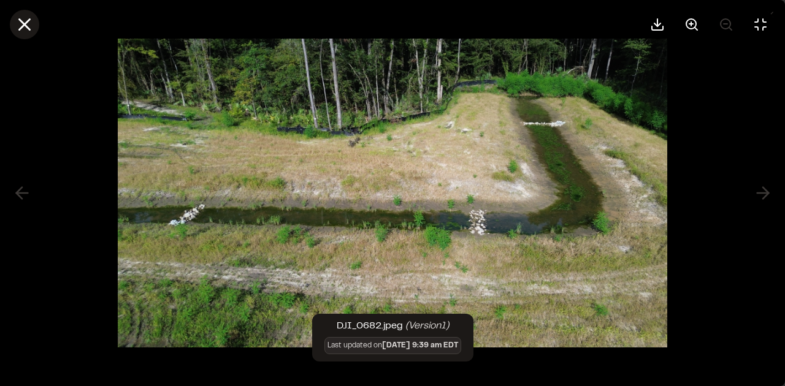
click at [29, 24] on icon at bounding box center [24, 24] width 21 height 21
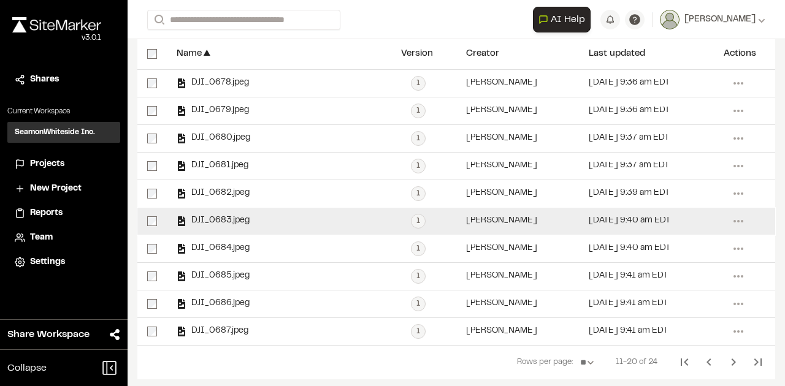
click at [224, 217] on span "DJI_0683.jpeg" at bounding box center [217, 221] width 63 height 8
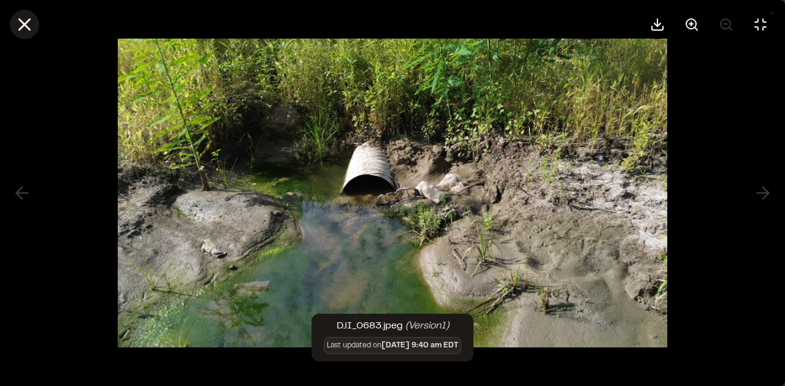
click at [26, 23] on line at bounding box center [25, 25] width 10 height 10
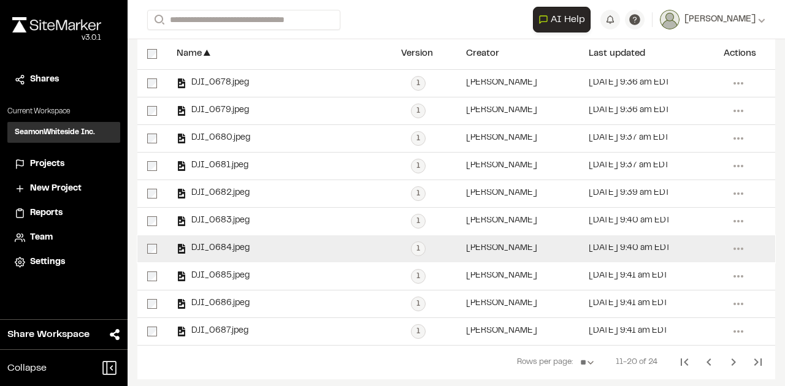
click at [240, 241] on div "DJI_0684.jpeg" at bounding box center [279, 248] width 224 height 27
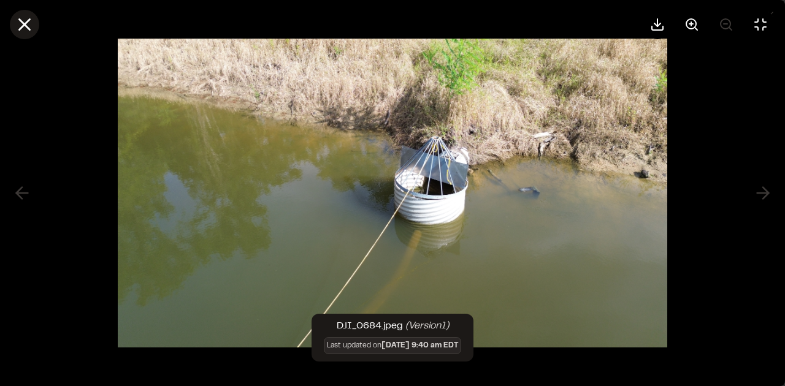
click at [25, 23] on icon at bounding box center [24, 24] width 21 height 21
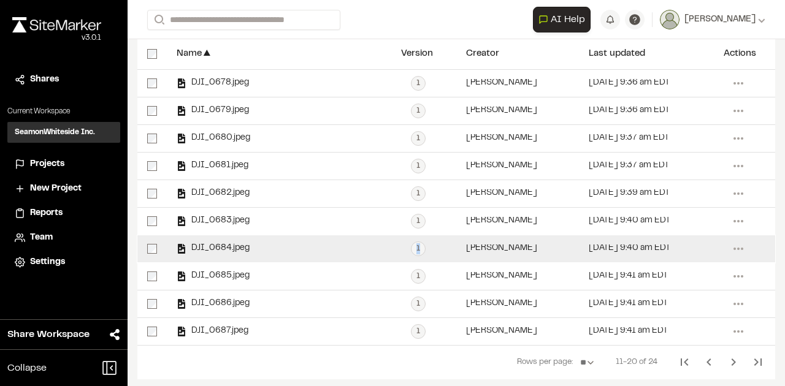
click at [237, 247] on span "DJI_0684.jpeg" at bounding box center [217, 249] width 63 height 8
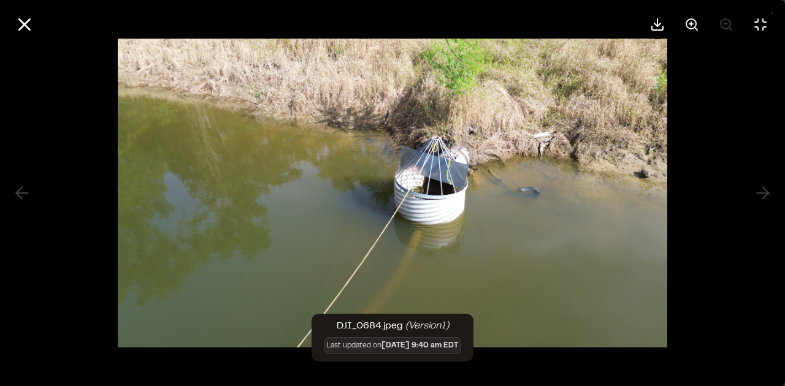
click at [40, 31] on div at bounding box center [392, 24] width 785 height 49
click at [32, 26] on icon at bounding box center [24, 24] width 21 height 21
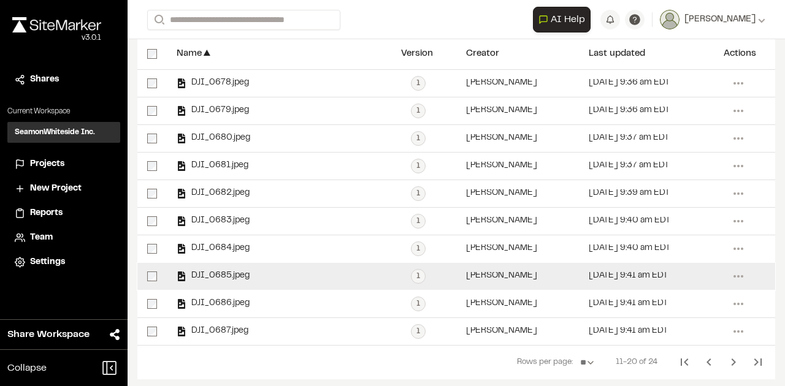
click at [241, 273] on span "DJI_0685.jpeg" at bounding box center [217, 276] width 63 height 8
click at [242, 272] on span "DJI_0685.jpeg" at bounding box center [217, 276] width 63 height 8
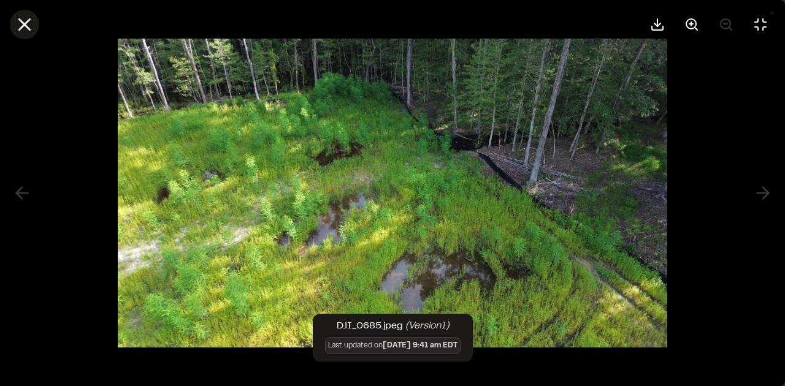
click at [26, 28] on icon at bounding box center [24, 24] width 21 height 21
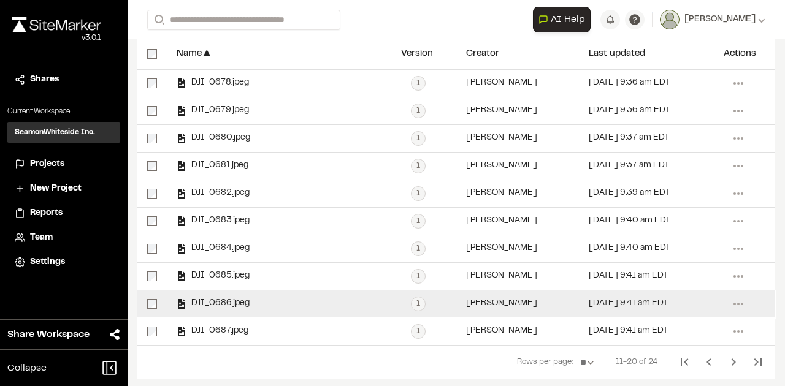
click at [241, 302] on span "DJI_0686.jpeg" at bounding box center [217, 304] width 63 height 8
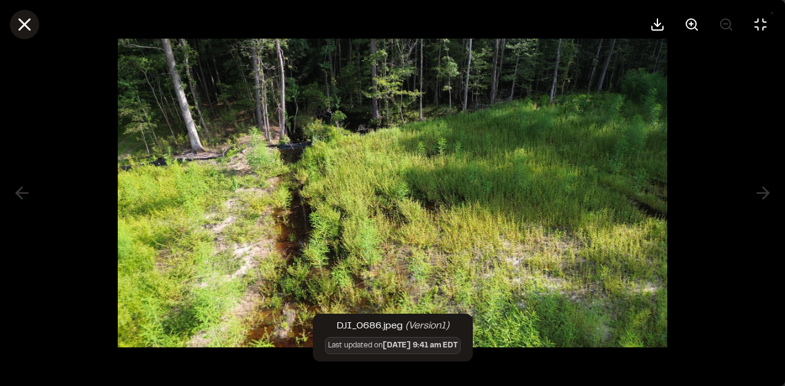
click at [22, 29] on icon at bounding box center [24, 24] width 21 height 21
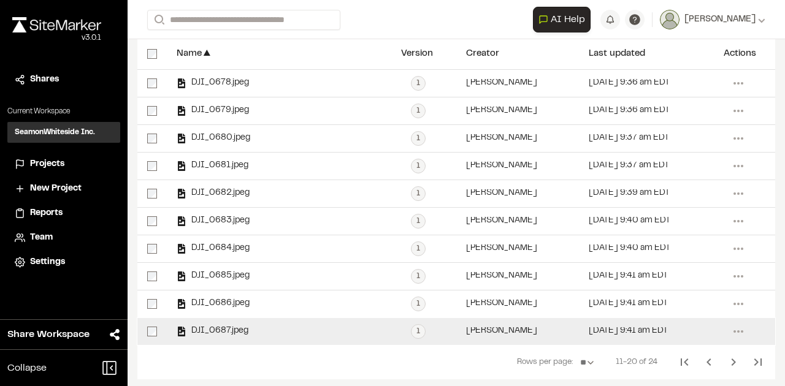
click at [242, 327] on span "DJI_0687.jpeg" at bounding box center [217, 331] width 62 height 8
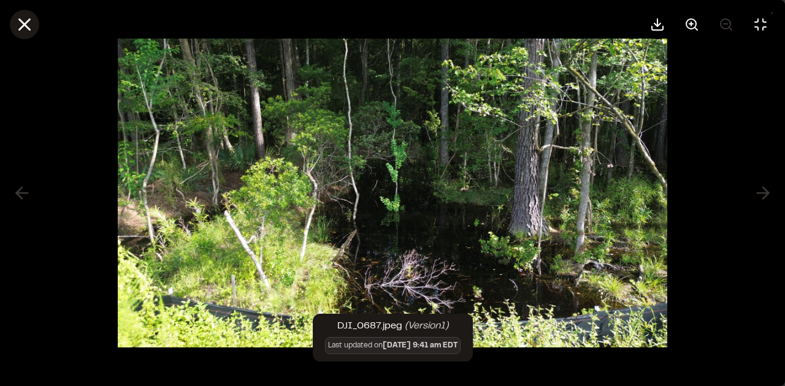
click at [26, 22] on line at bounding box center [25, 25] width 10 height 10
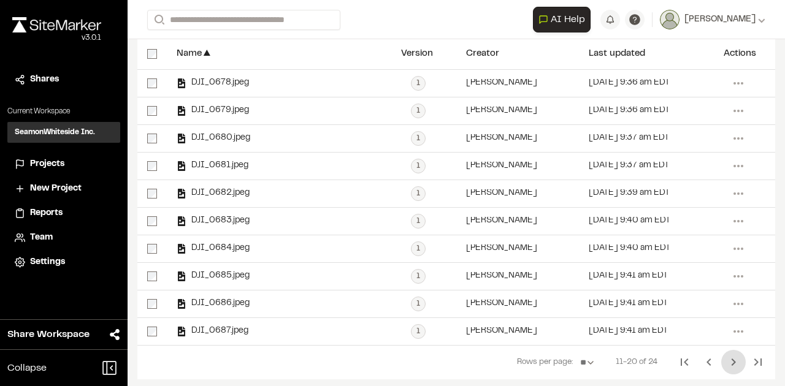
click at [726, 360] on icon "Next Page" at bounding box center [733, 362] width 15 height 15
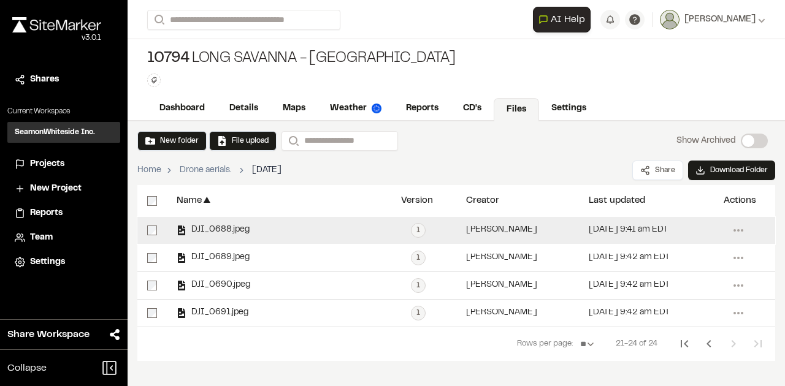
click at [215, 230] on span "DJI_0688.jpeg" at bounding box center [217, 230] width 63 height 8
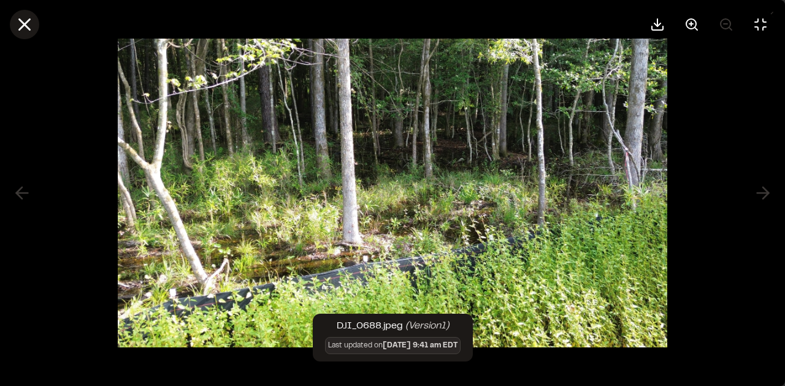
click at [21, 27] on line at bounding box center [25, 25] width 10 height 10
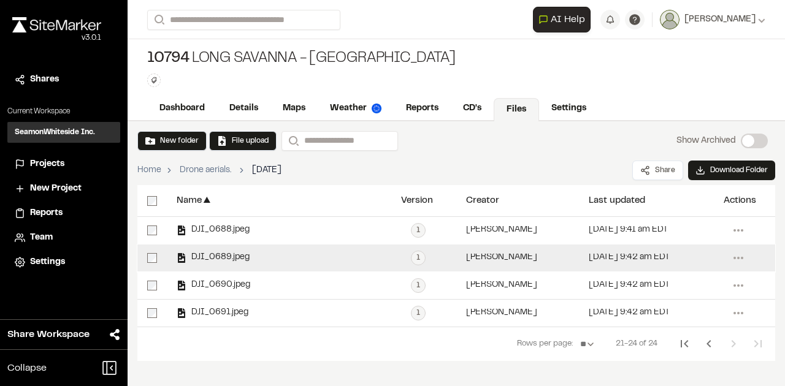
click at [234, 254] on span "DJI_0689.jpeg" at bounding box center [217, 258] width 63 height 8
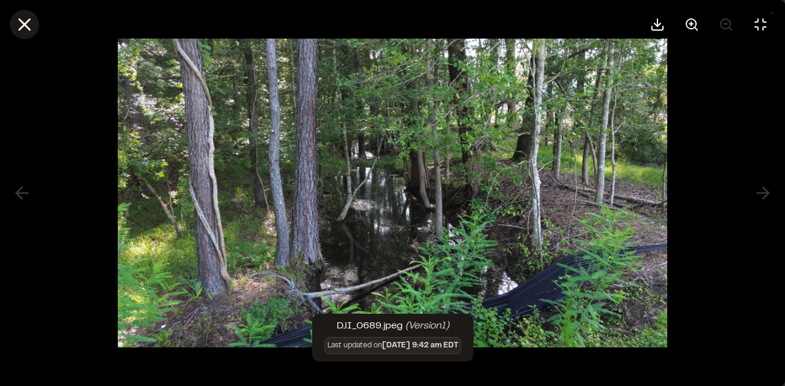
click at [28, 28] on line at bounding box center [25, 25] width 10 height 10
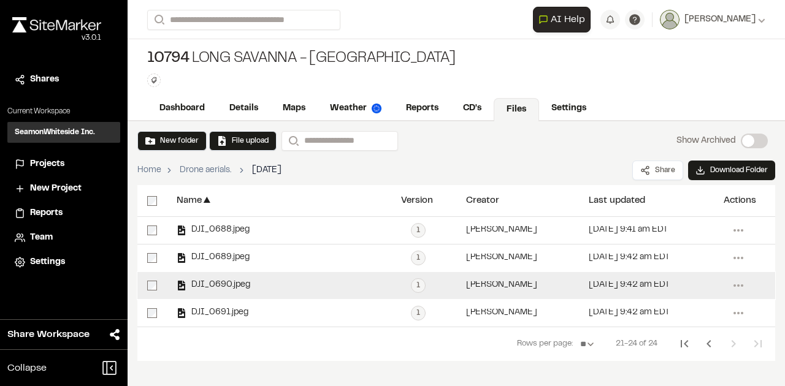
click at [232, 281] on span "DJI_0690.jpeg" at bounding box center [218, 285] width 64 height 8
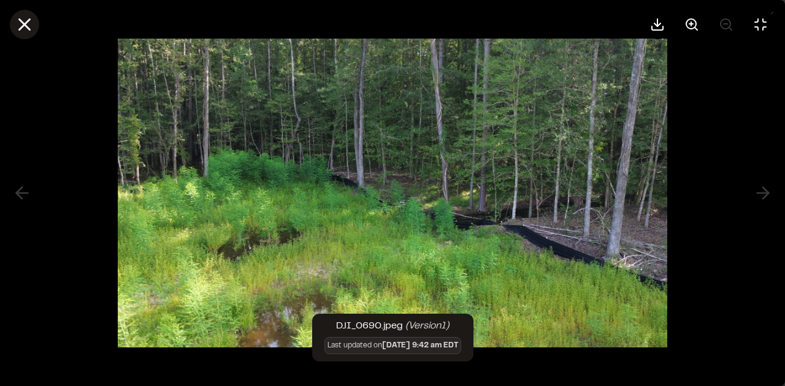
click at [20, 21] on line at bounding box center [25, 25] width 10 height 10
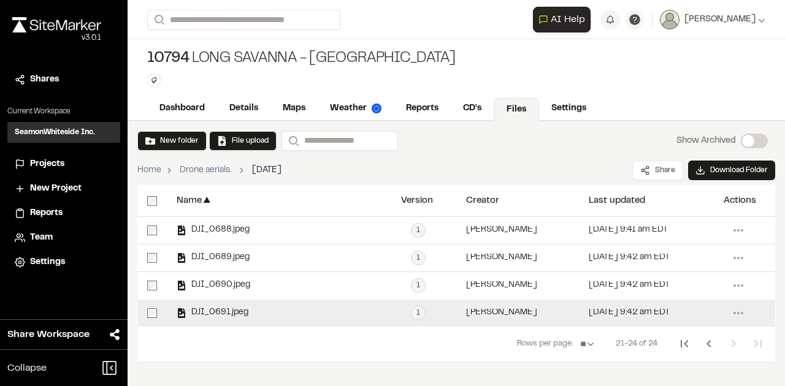
click at [238, 311] on span "DJI_0691.jpeg" at bounding box center [217, 313] width 62 height 8
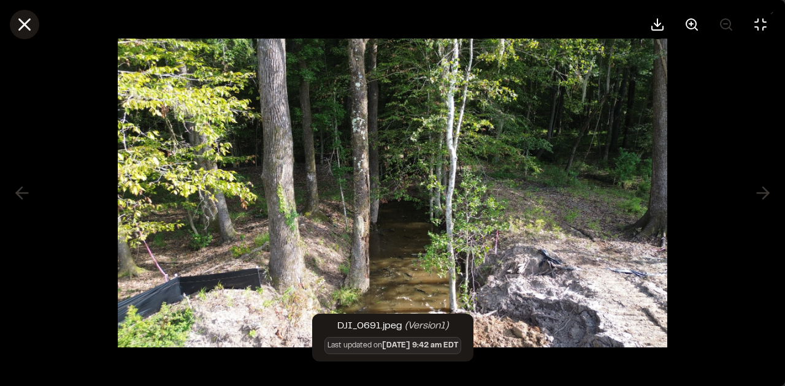
click at [25, 20] on icon at bounding box center [24, 24] width 21 height 21
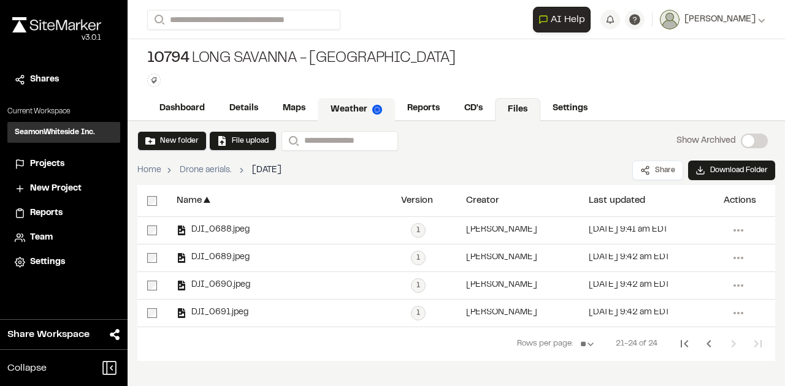
click at [359, 105] on link "Weather" at bounding box center [356, 109] width 77 height 23
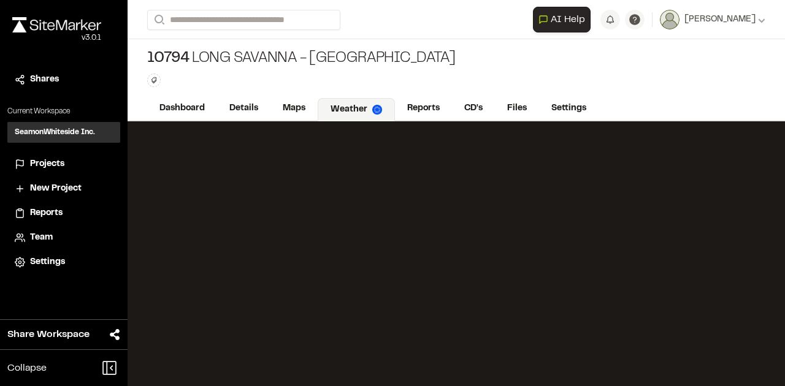
click at [409, 79] on div "Type Enter or comma to add tag." at bounding box center [301, 80] width 308 height 13
